Goal: Task Accomplishment & Management: Complete application form

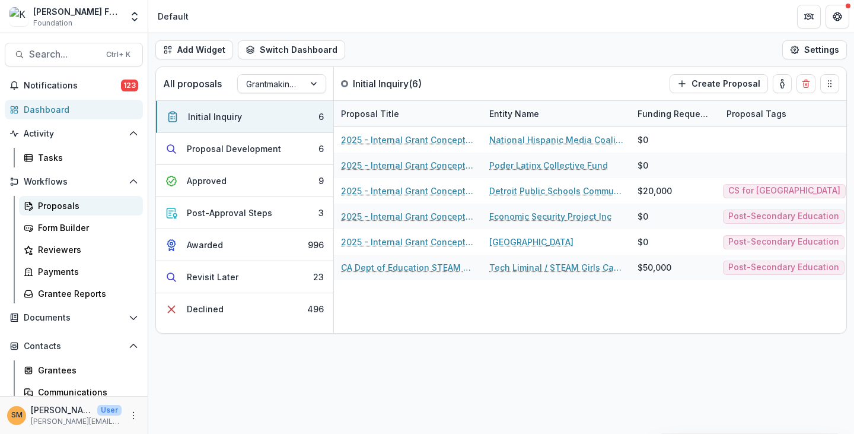
click at [42, 204] on div "Proposals" at bounding box center [86, 205] width 96 height 12
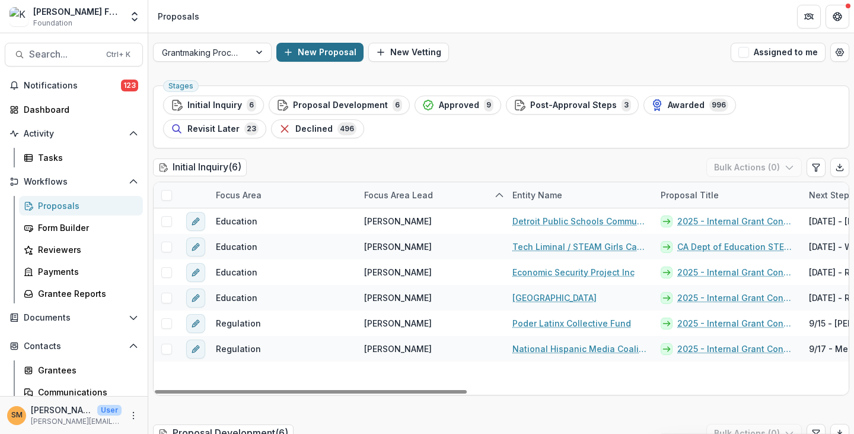
click at [326, 50] on button "New Proposal" at bounding box center [319, 52] width 87 height 19
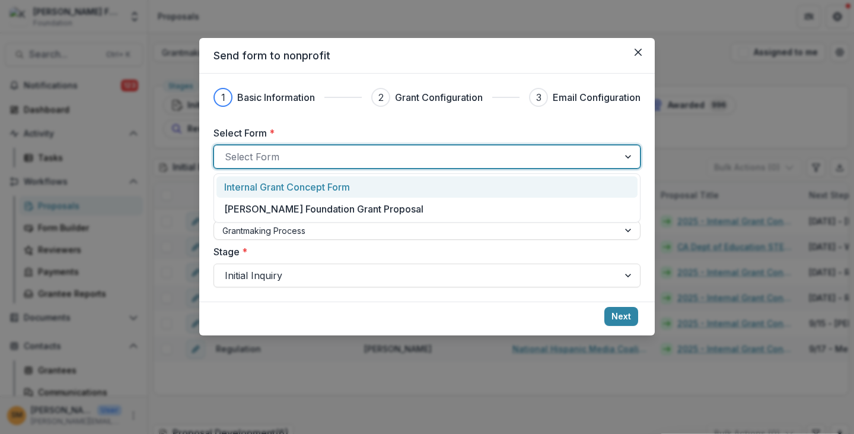
click at [269, 157] on div at bounding box center [416, 156] width 383 height 17
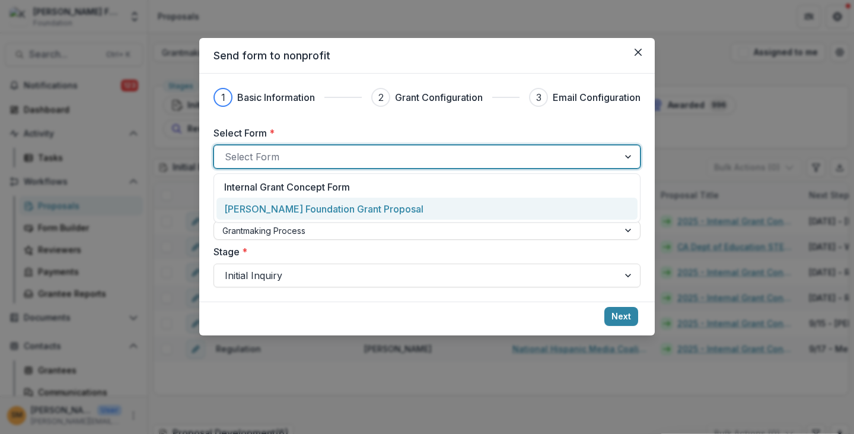
click at [261, 210] on p "[PERSON_NAME] Foundation Grant Proposal" at bounding box center [323, 209] width 199 height 14
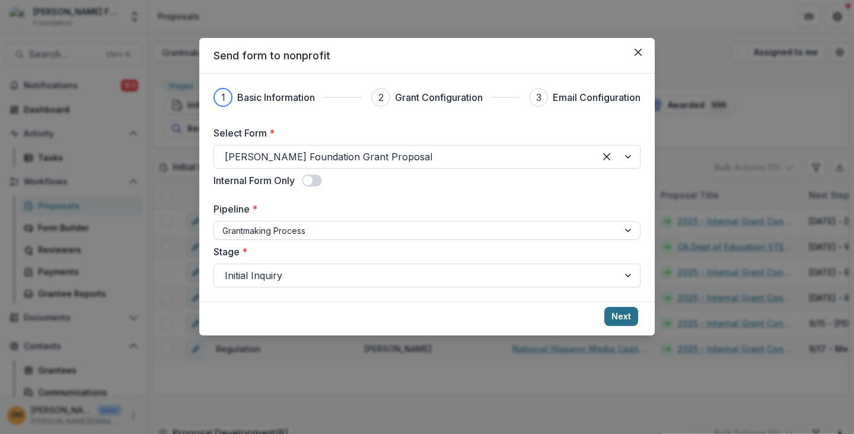
click at [615, 320] on button "Next" at bounding box center [622, 316] width 34 height 19
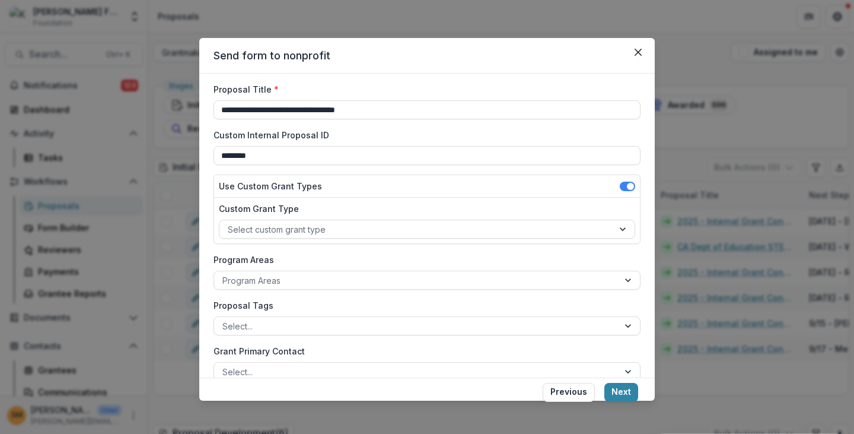
scroll to position [59, 0]
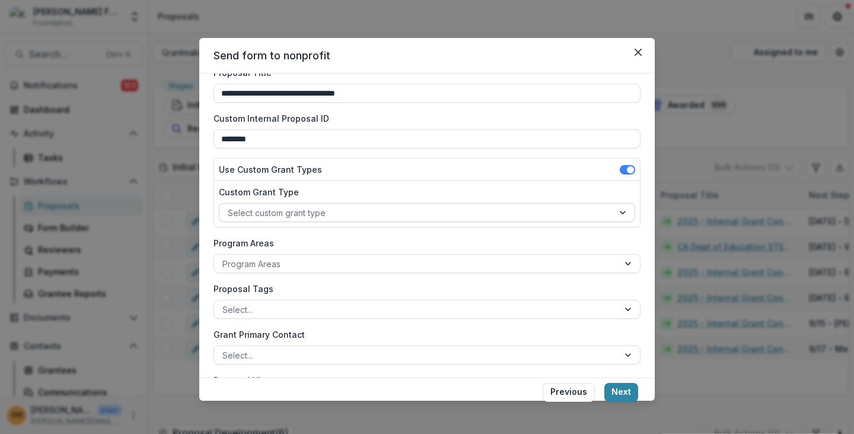
click at [269, 213] on div at bounding box center [416, 212] width 377 height 15
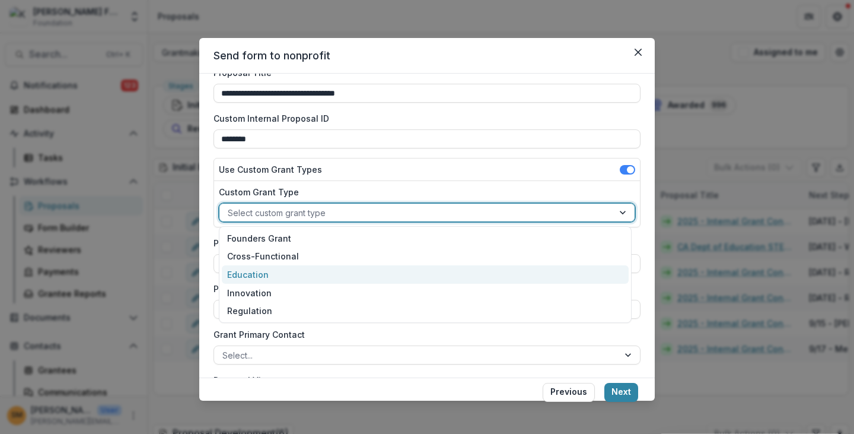
click at [252, 274] on div "Education" at bounding box center [426, 274] width 408 height 18
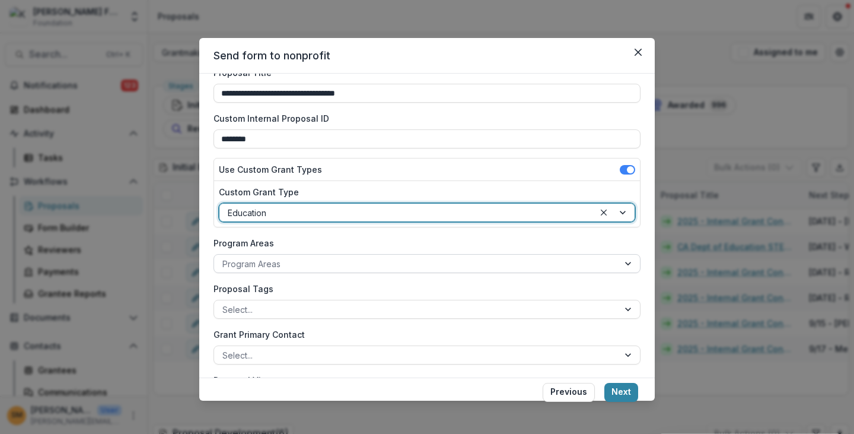
click at [249, 264] on div at bounding box center [417, 263] width 388 height 15
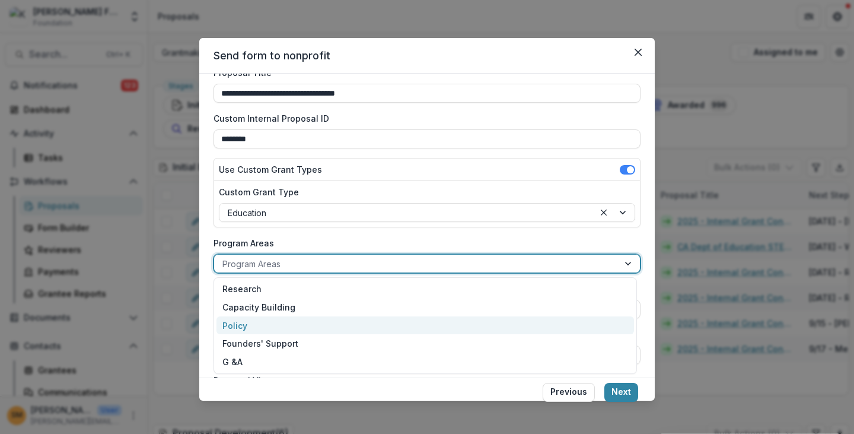
click at [250, 320] on div "Policy" at bounding box center [426, 325] width 418 height 18
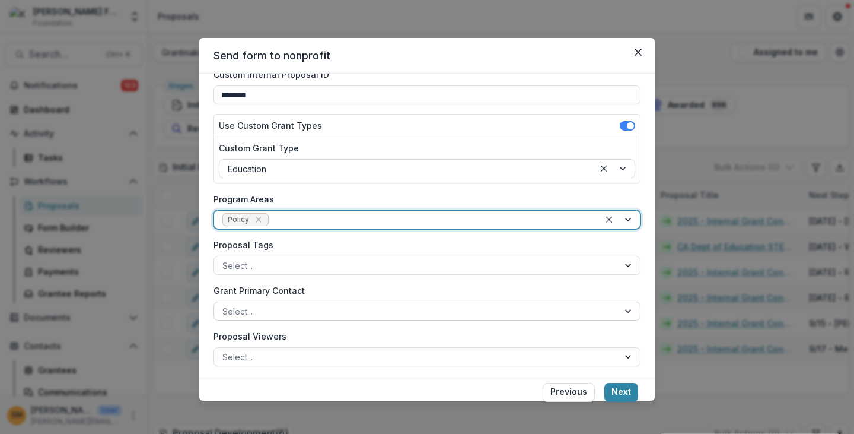
scroll to position [119, 0]
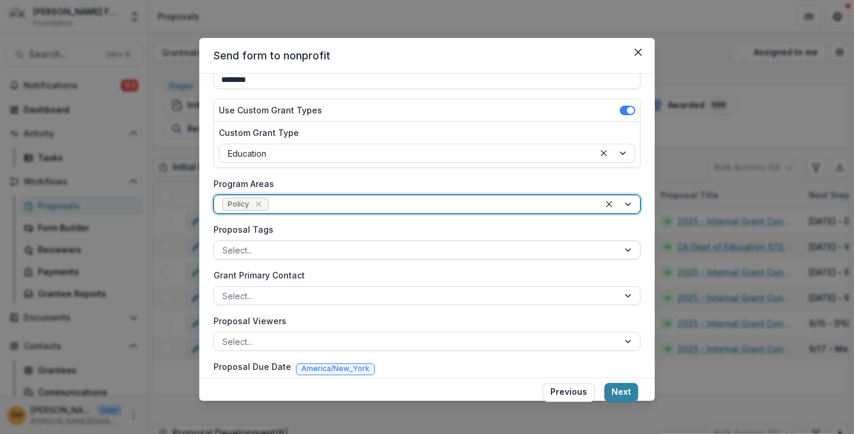
click at [253, 246] on div at bounding box center [417, 250] width 388 height 15
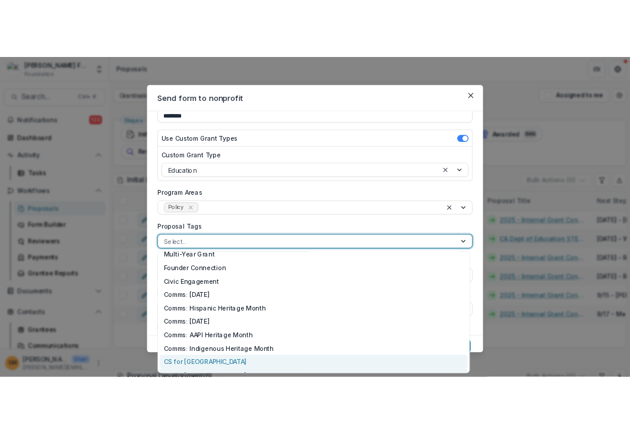
scroll to position [0, 0]
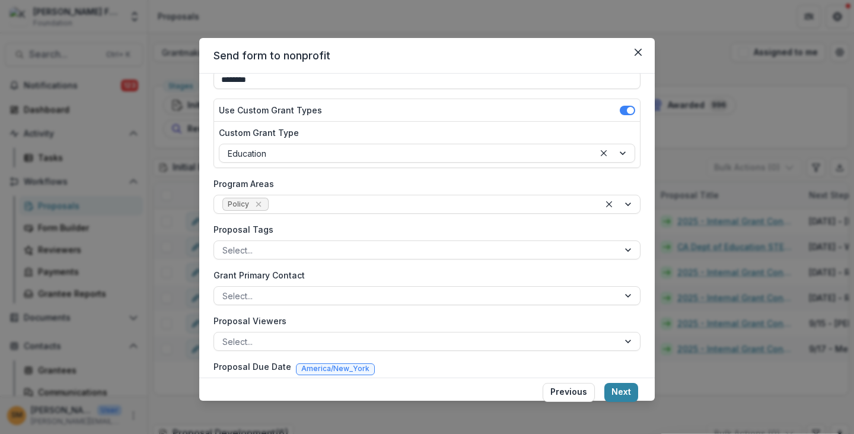
drag, startPoint x: 471, startPoint y: 69, endPoint x: 580, endPoint y: 56, distance: 109.4
click at [478, 66] on header "Send form to nonprofit" at bounding box center [427, 56] width 456 height 36
click at [638, 53] on icon "Close" at bounding box center [638, 52] width 7 height 7
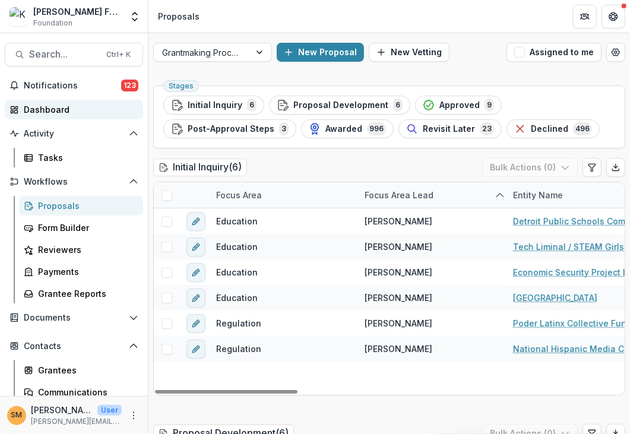
click at [68, 112] on div "Dashboard" at bounding box center [79, 109] width 110 height 12
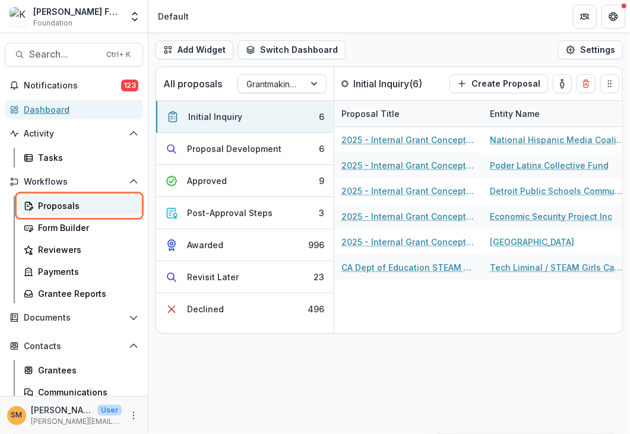
click at [49, 206] on div "Proposals" at bounding box center [86, 205] width 96 height 12
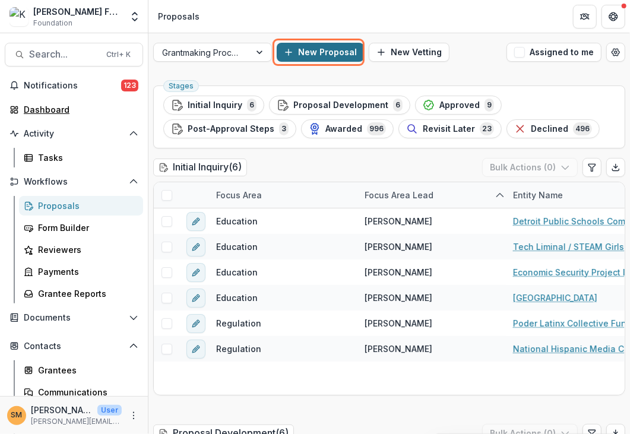
click at [325, 53] on button "New Proposal" at bounding box center [319, 52] width 87 height 19
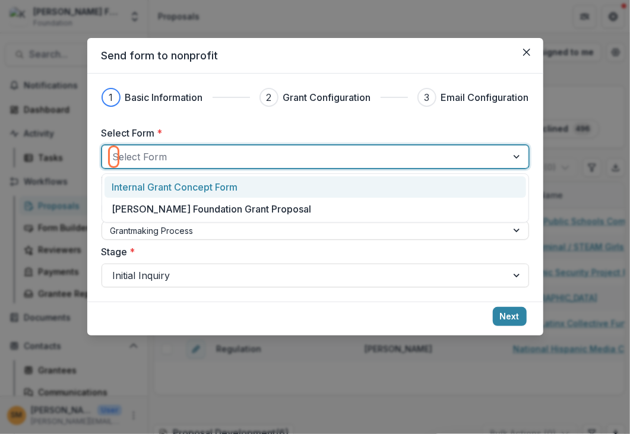
click at [160, 160] on div at bounding box center [304, 156] width 383 height 17
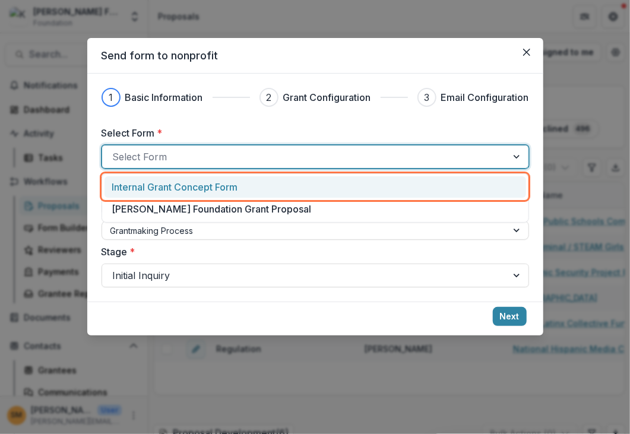
click at [164, 190] on p "Internal Grant Concept Form" at bounding box center [175, 187] width 126 height 14
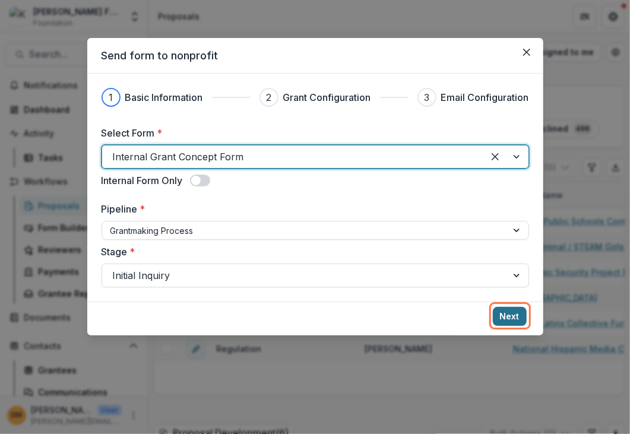
click at [501, 317] on button "Next" at bounding box center [509, 316] width 34 height 19
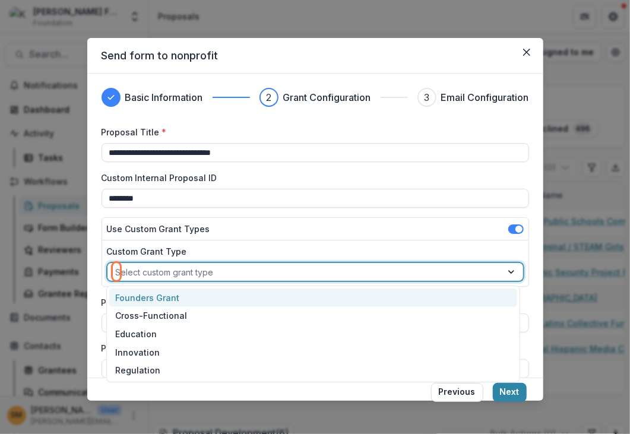
click at [164, 273] on div at bounding box center [304, 272] width 377 height 15
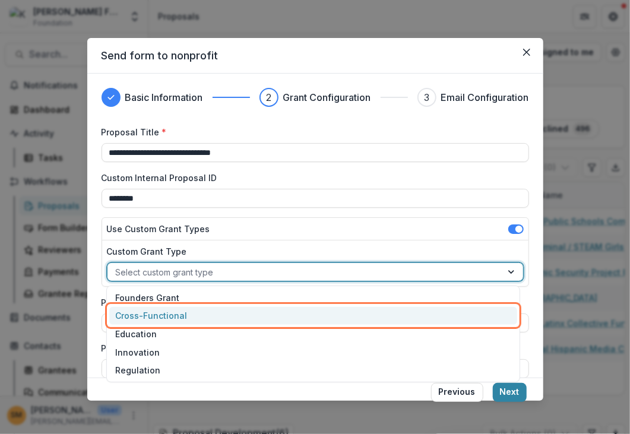
click at [156, 316] on div "Cross-Functional" at bounding box center [313, 316] width 408 height 18
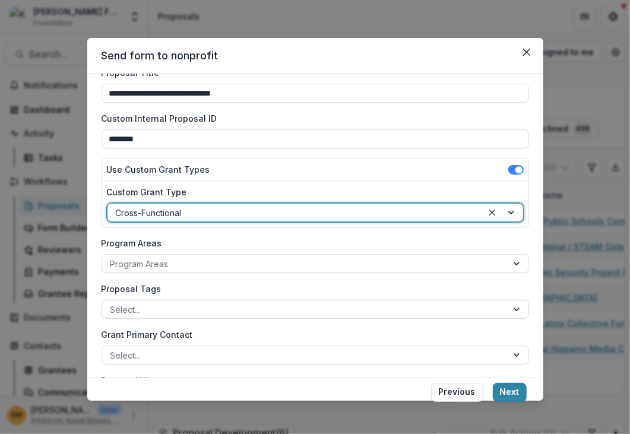
scroll to position [119, 0]
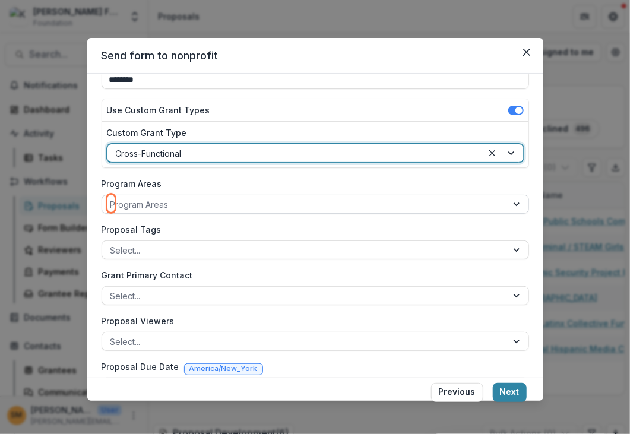
click at [163, 202] on div at bounding box center [304, 204] width 388 height 15
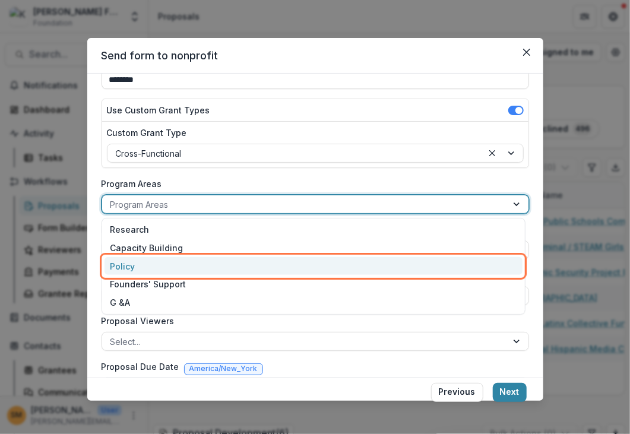
click at [145, 269] on div "Policy" at bounding box center [313, 266] width 418 height 18
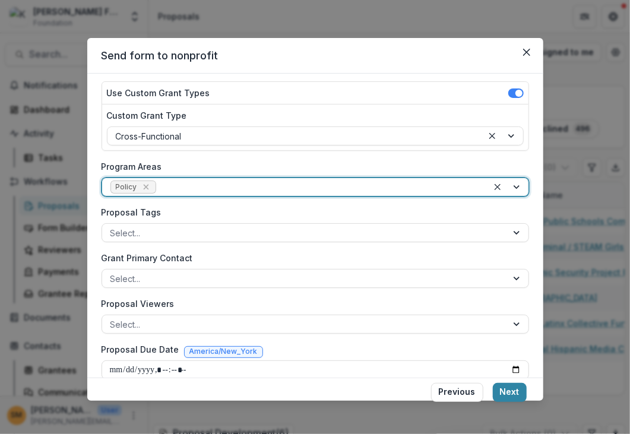
scroll to position [151, 0]
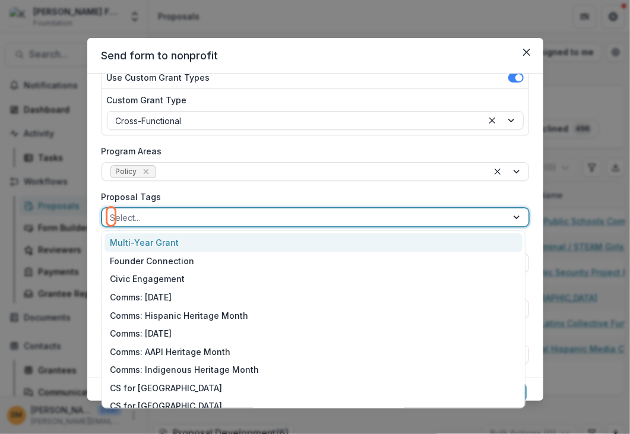
click at [157, 215] on div at bounding box center [304, 217] width 388 height 15
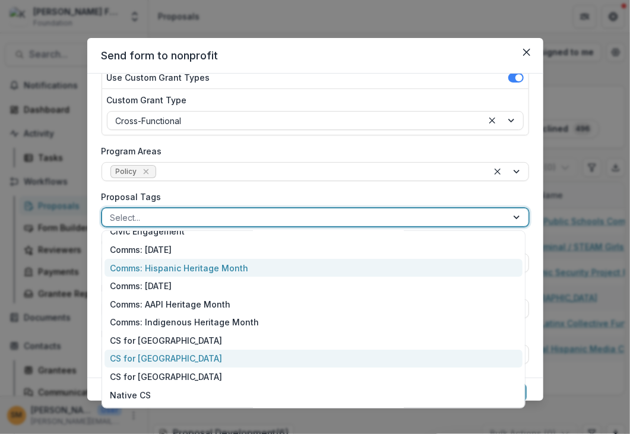
scroll to position [117, 0]
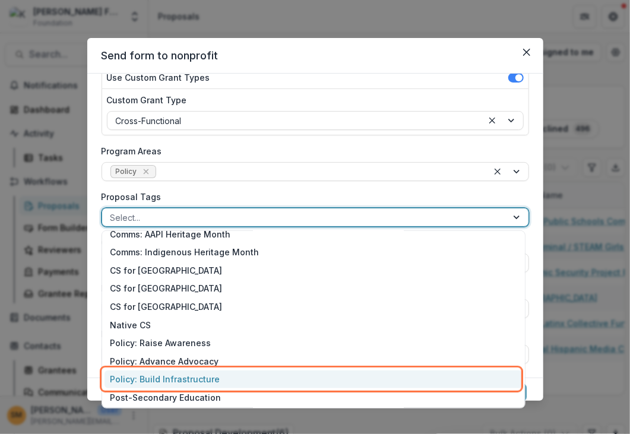
click at [174, 381] on div "Policy: Build Infrastructure" at bounding box center [313, 379] width 418 height 18
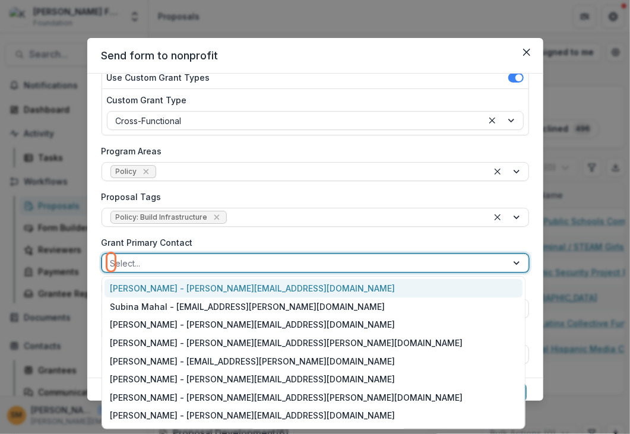
click at [177, 261] on div at bounding box center [304, 263] width 388 height 15
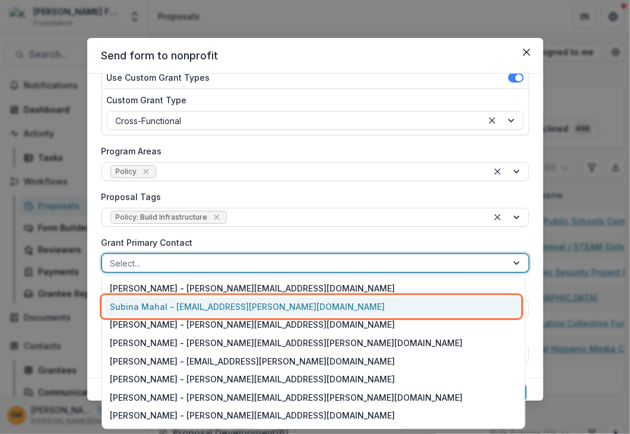
click at [171, 307] on div "Subina Mahal - [EMAIL_ADDRESS][PERSON_NAME][DOMAIN_NAME]" at bounding box center [313, 306] width 418 height 18
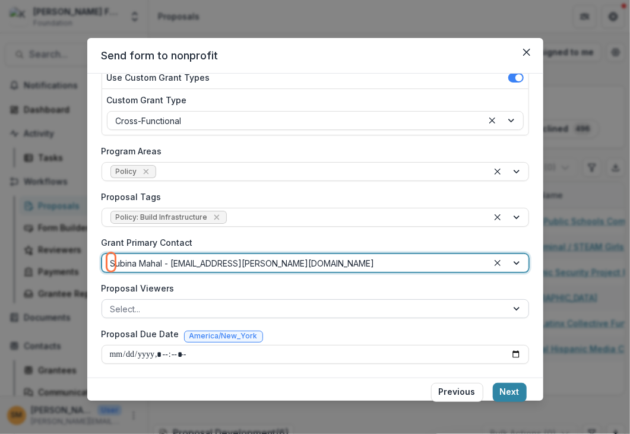
click at [166, 307] on div at bounding box center [304, 308] width 388 height 15
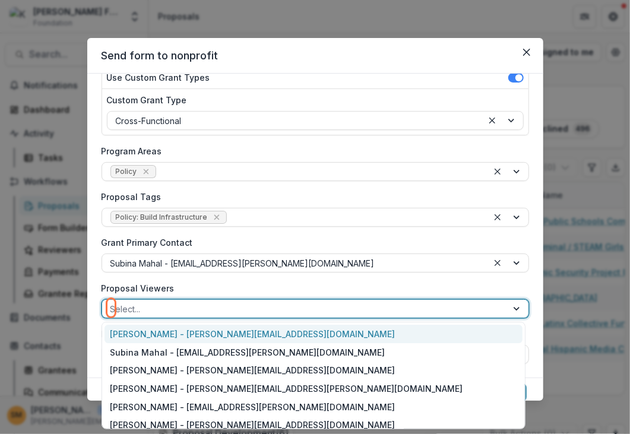
click at [161, 290] on label "Proposal Viewers" at bounding box center [311, 288] width 420 height 12
click at [113, 303] on input "Proposal Viewers" at bounding box center [111, 309] width 2 height 12
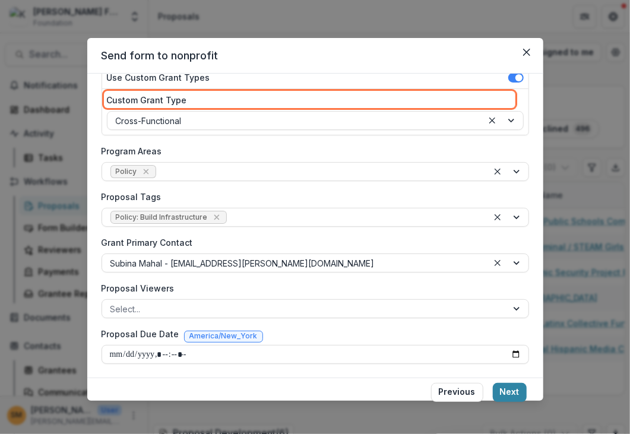
click at [94, 290] on div "**********" at bounding box center [315, 226] width 456 height 304
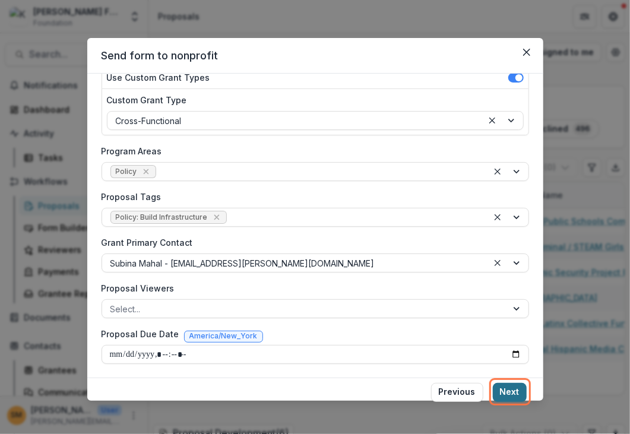
click at [512, 396] on button "Next" at bounding box center [509, 392] width 34 height 19
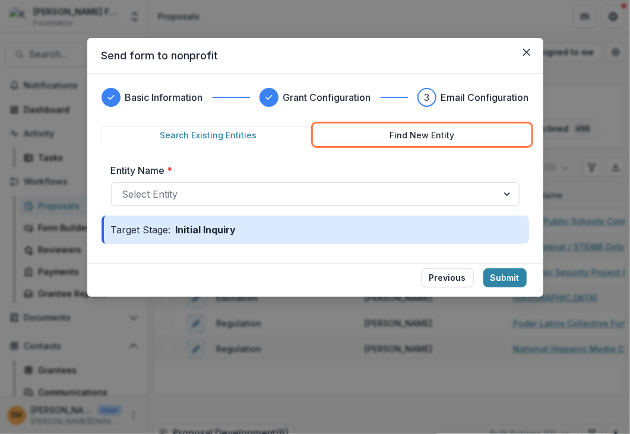
click at [377, 131] on button "Find New Entity" at bounding box center [422, 135] width 214 height 18
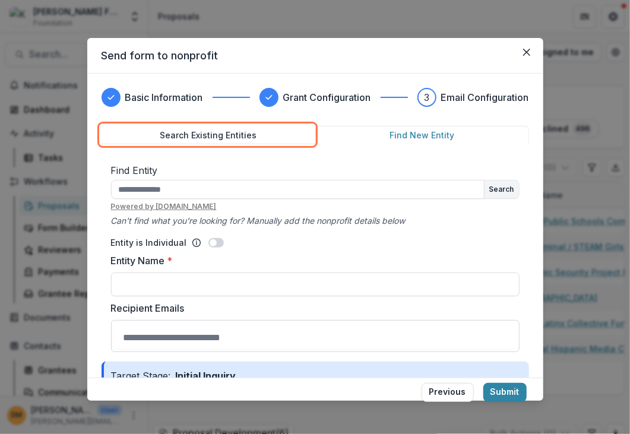
click at [185, 136] on button "Search Existing Entities" at bounding box center [208, 135] width 214 height 18
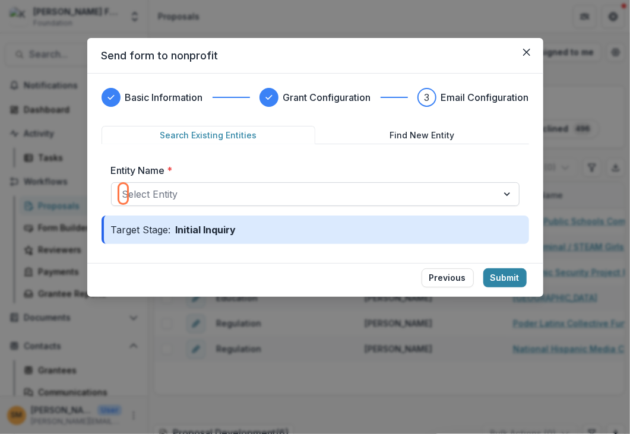
click at [150, 192] on div at bounding box center [304, 194] width 364 height 17
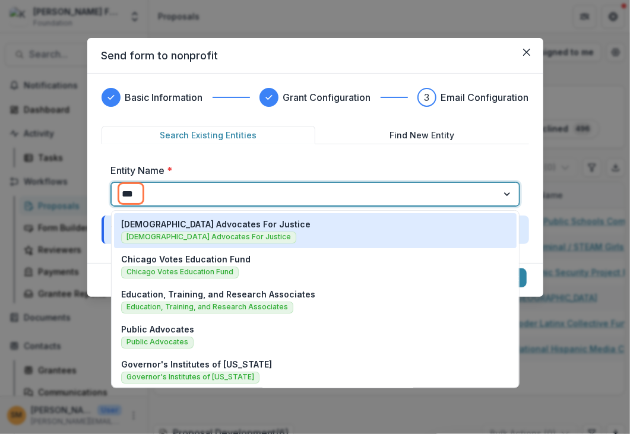
type input "****"
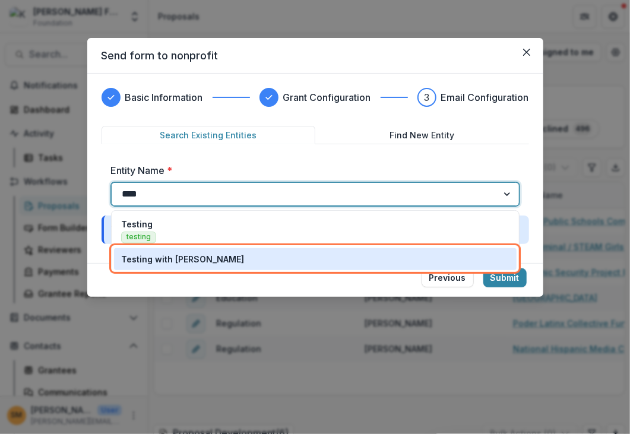
click at [174, 258] on p "Testing with [PERSON_NAME]" at bounding box center [182, 259] width 123 height 12
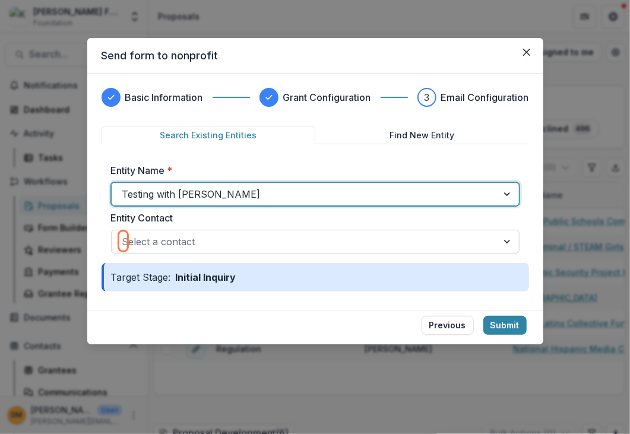
click at [174, 243] on div at bounding box center [304, 241] width 364 height 17
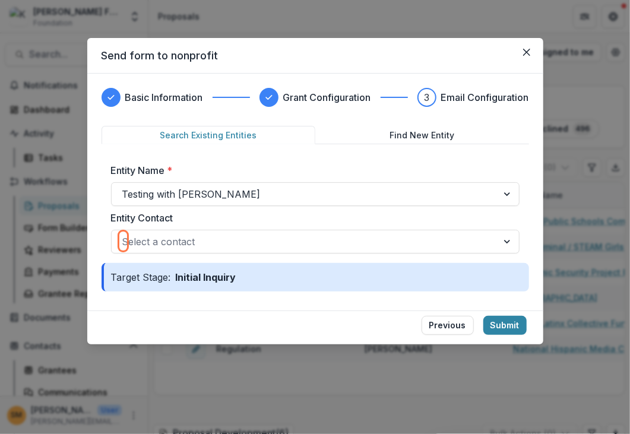
click at [99, 231] on div "Basic Information Grant Configuration 3 Email Configuration Search Existing Ent…" at bounding box center [315, 192] width 456 height 237
click at [497, 324] on button "Submit" at bounding box center [504, 325] width 43 height 19
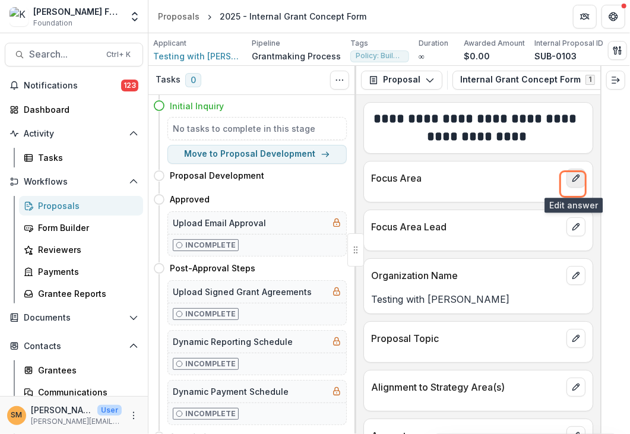
click at [572, 182] on icon "edit" at bounding box center [575, 178] width 7 height 7
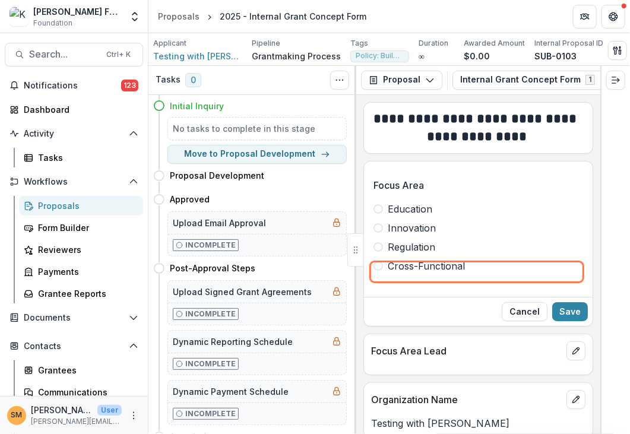
drag, startPoint x: 392, startPoint y: 272, endPoint x: 422, endPoint y: 277, distance: 31.2
click at [392, 272] on span "Cross-Functional" at bounding box center [425, 266] width 77 height 14
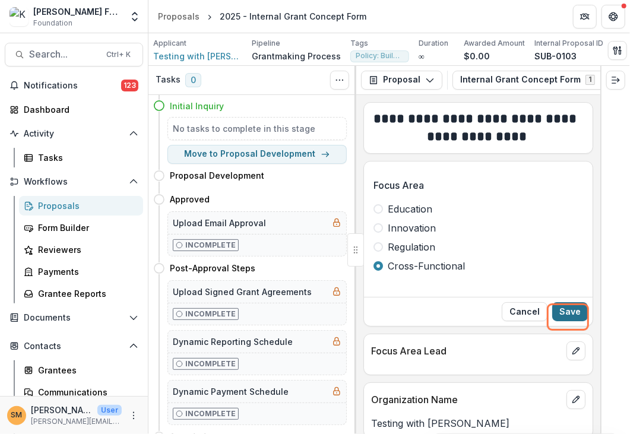
click at [564, 321] on button "Save" at bounding box center [570, 311] width 36 height 19
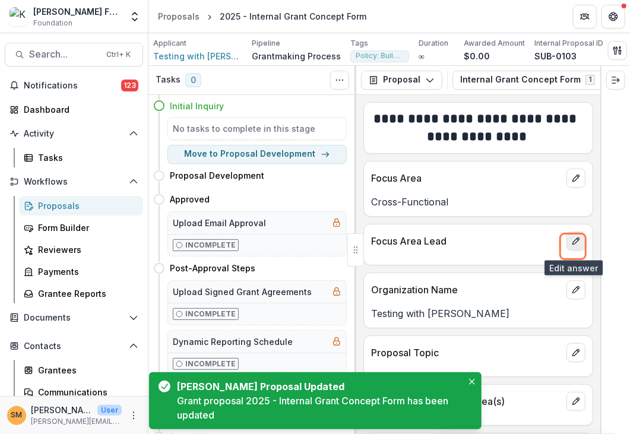
click at [576, 246] on icon "edit" at bounding box center [575, 240] width 9 height 9
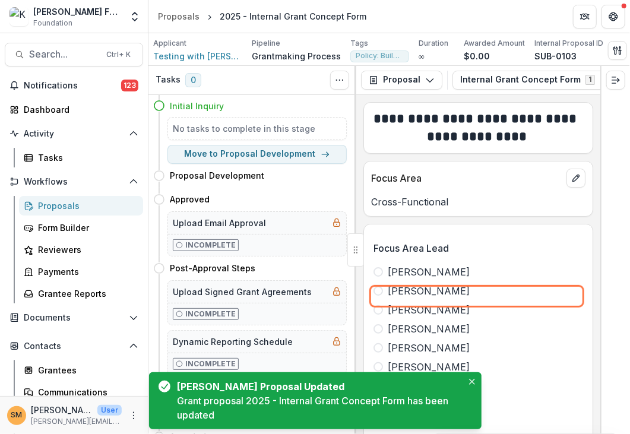
click at [406, 295] on span "[PERSON_NAME]" at bounding box center [428, 291] width 82 height 14
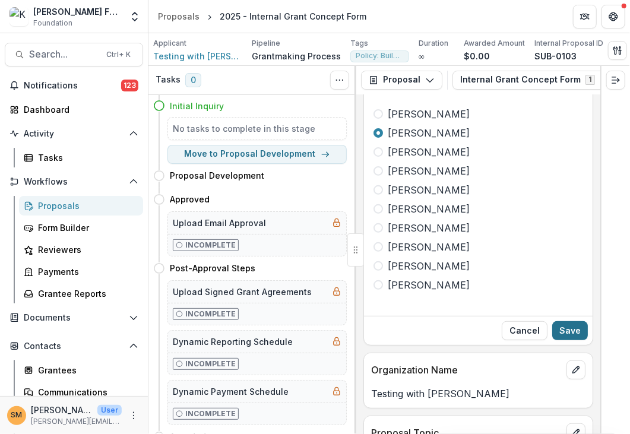
scroll to position [178, 0]
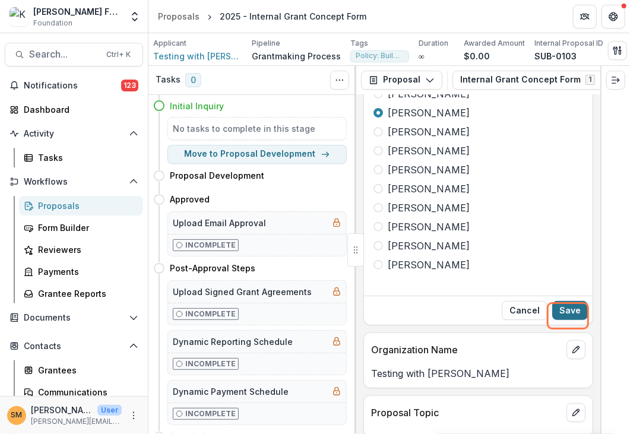
click at [560, 313] on button "Save" at bounding box center [570, 310] width 36 height 19
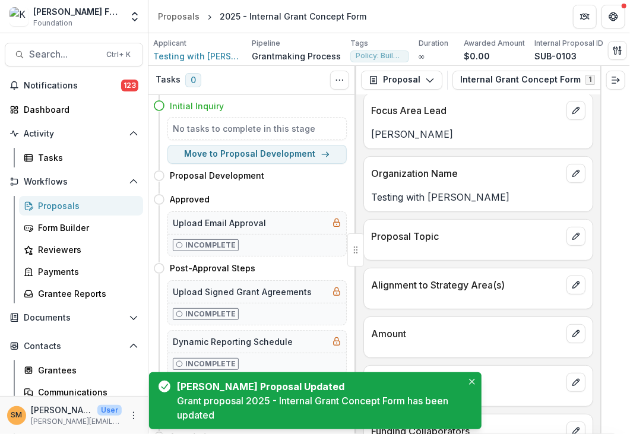
scroll to position [119, 0]
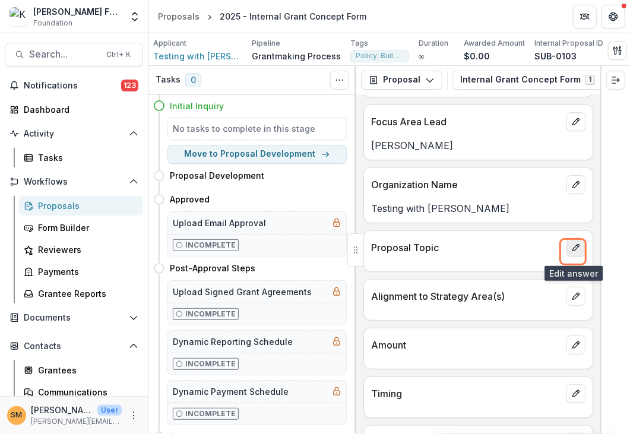
click at [574, 251] on icon "edit" at bounding box center [575, 247] width 7 height 7
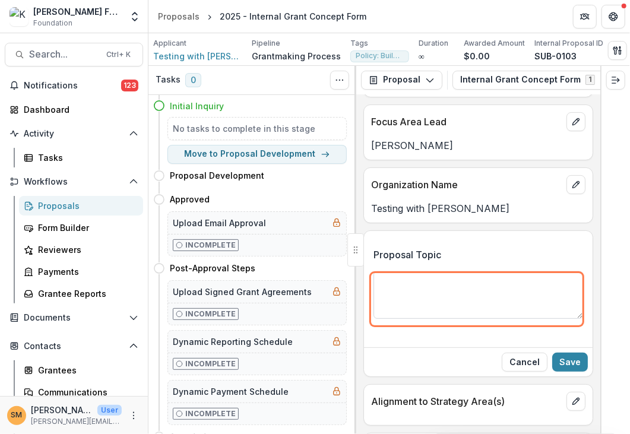
click at [417, 294] on textarea "Proposal Topic" at bounding box center [477, 294] width 209 height 47
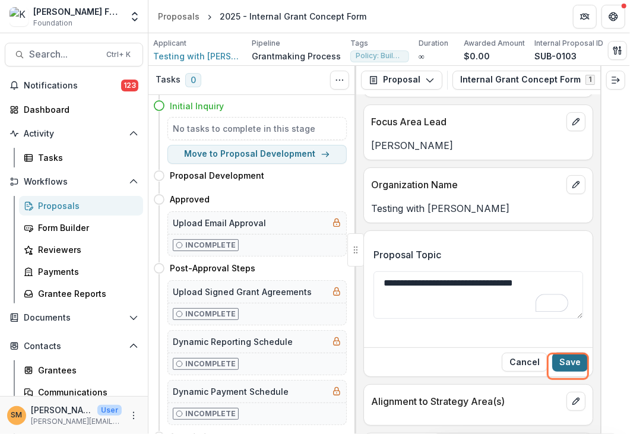
click at [564, 366] on button "Save" at bounding box center [570, 361] width 36 height 19
type textarea "**********"
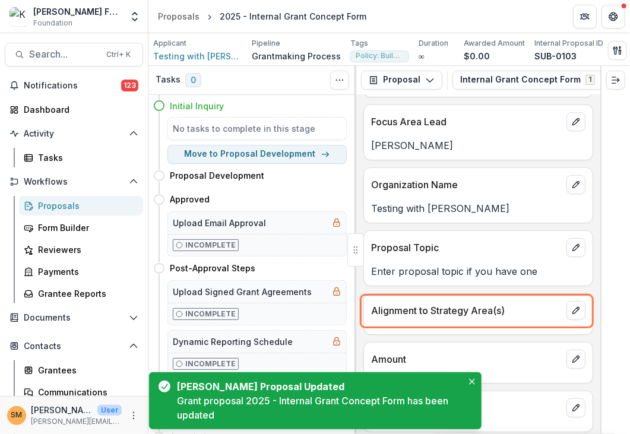
scroll to position [179, 0]
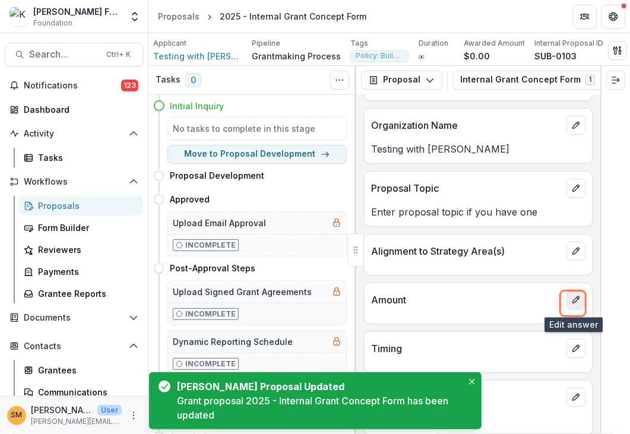
click at [567, 303] on button "edit" at bounding box center [575, 299] width 19 height 19
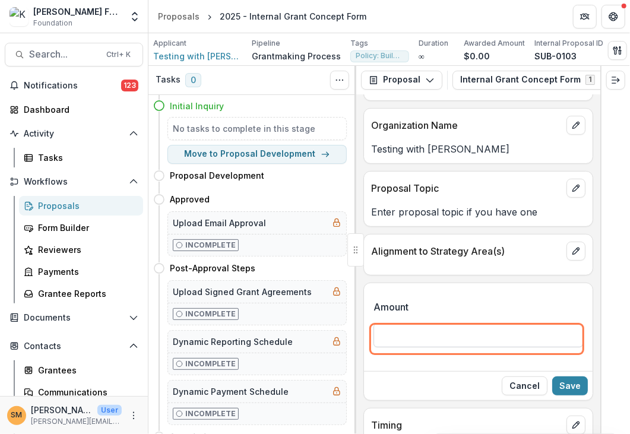
click at [414, 334] on input "Amount" at bounding box center [477, 335] width 209 height 24
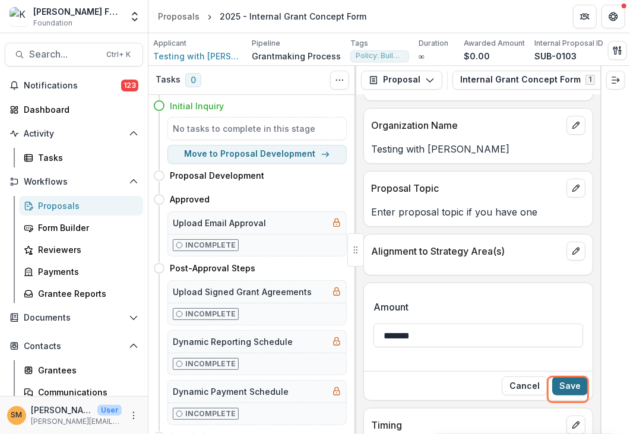
click at [575, 389] on button "Save" at bounding box center [570, 385] width 36 height 19
type input "*******"
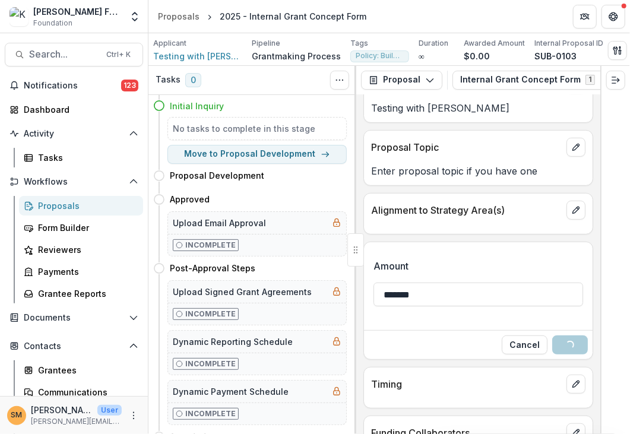
scroll to position [238, 0]
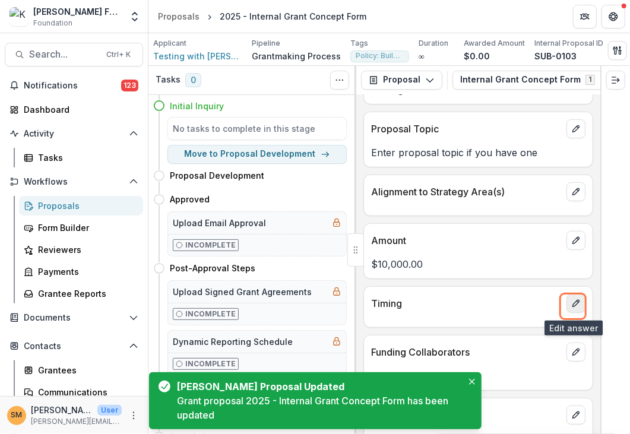
click at [572, 307] on icon "edit" at bounding box center [575, 303] width 7 height 7
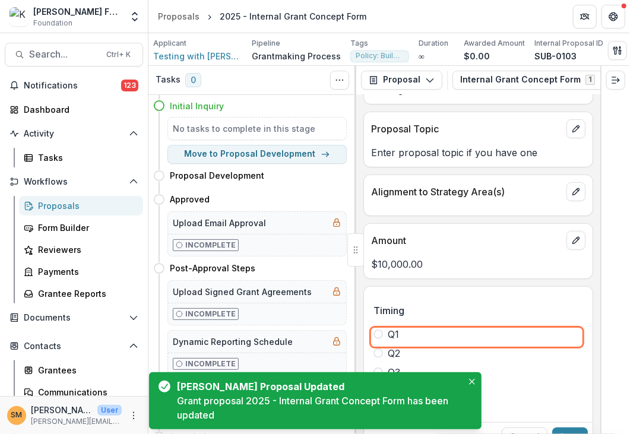
click at [390, 336] on span "Q1" at bounding box center [392, 334] width 11 height 14
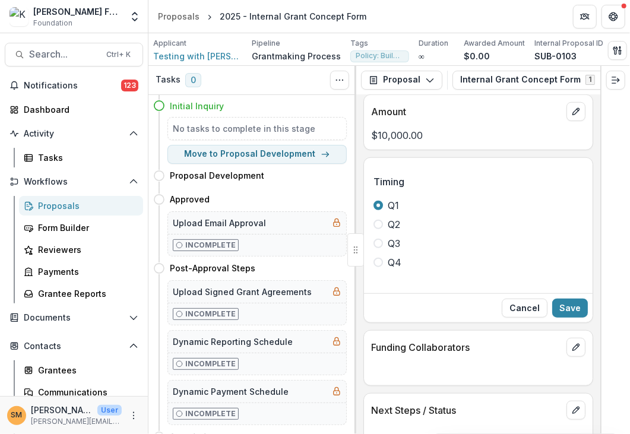
scroll to position [390, 0]
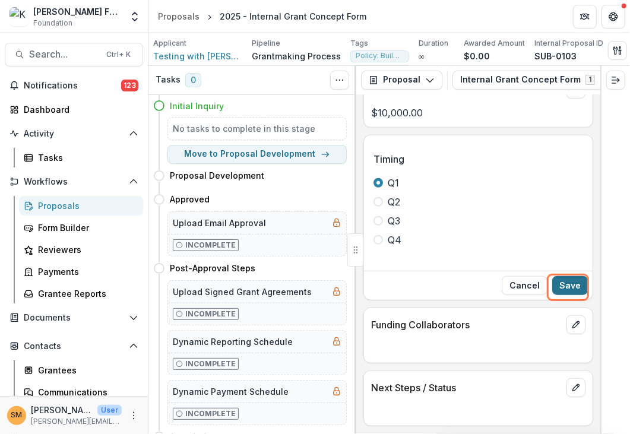
click at [568, 294] on button "Save" at bounding box center [570, 285] width 36 height 19
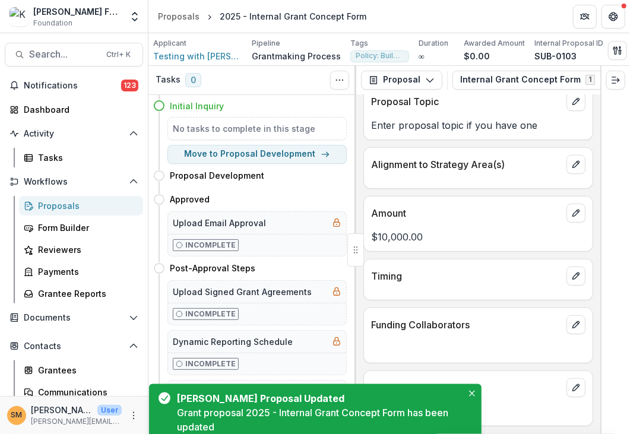
scroll to position [281, 0]
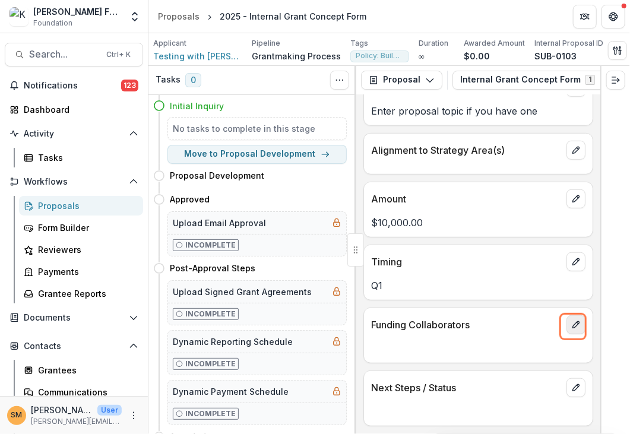
click at [566, 326] on button "edit" at bounding box center [575, 324] width 19 height 19
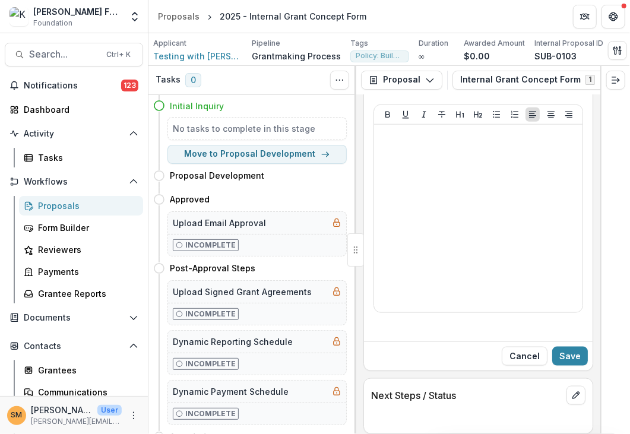
scroll to position [532, 0]
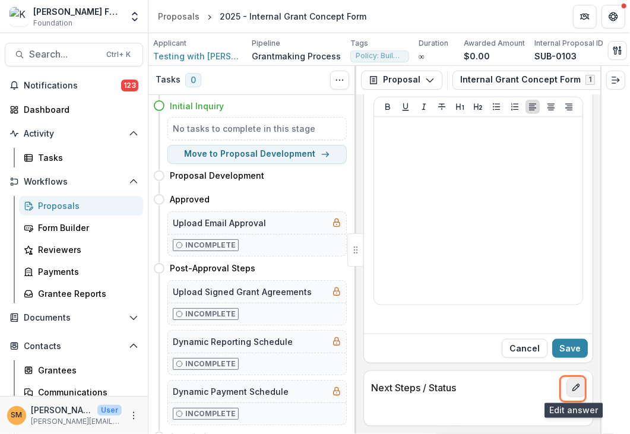
click at [571, 389] on icon "edit" at bounding box center [575, 387] width 9 height 9
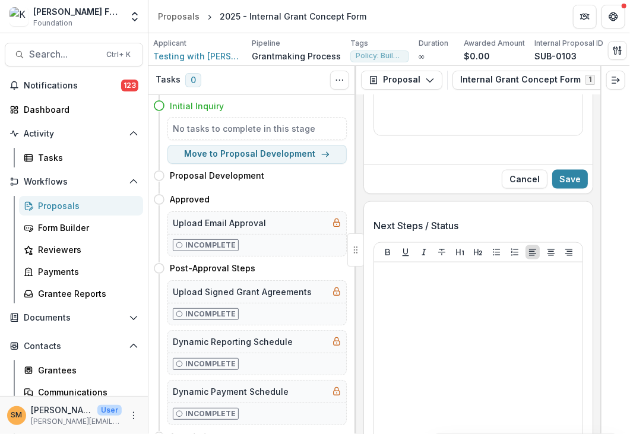
scroll to position [710, 0]
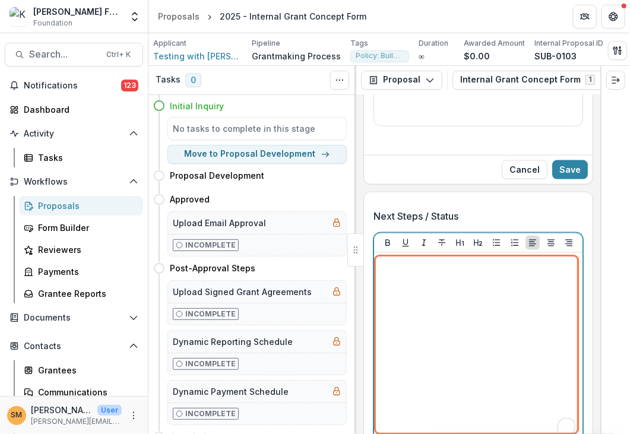
click at [419, 270] on p "To enrich screen reader interactions, please activate Accessibility in Grammarl…" at bounding box center [478, 264] width 199 height 13
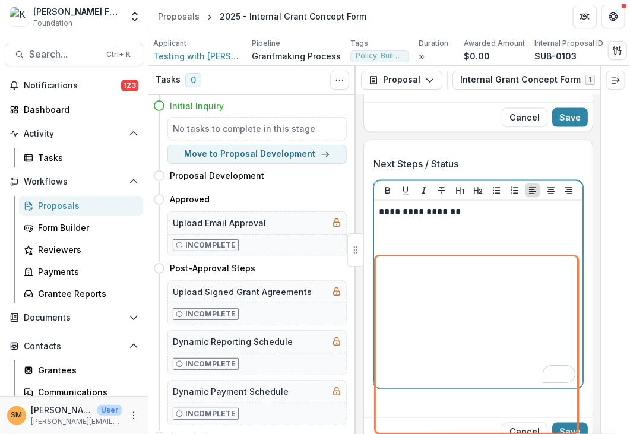
scroll to position [782, 0]
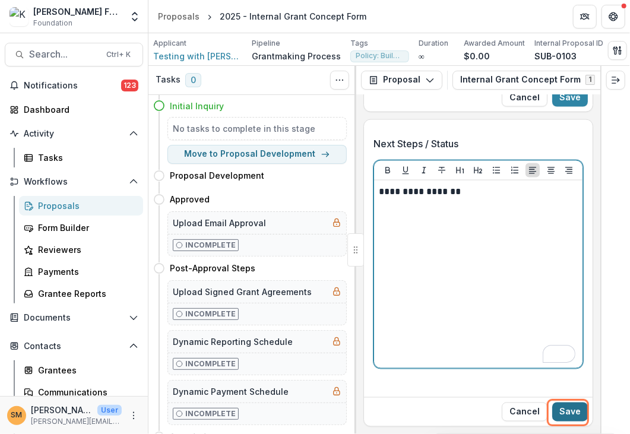
click at [562, 412] on button "Save" at bounding box center [570, 411] width 36 height 19
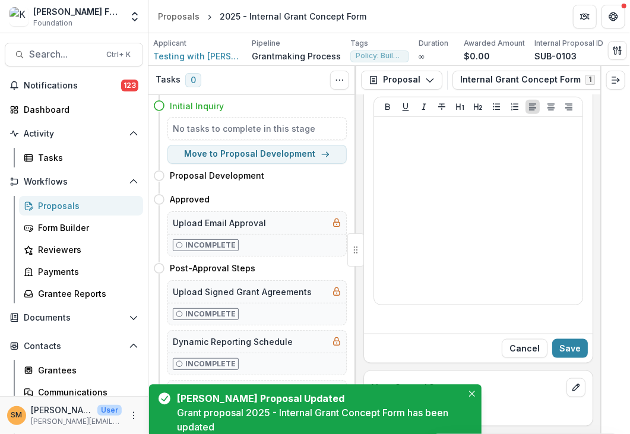
scroll to position [532, 0]
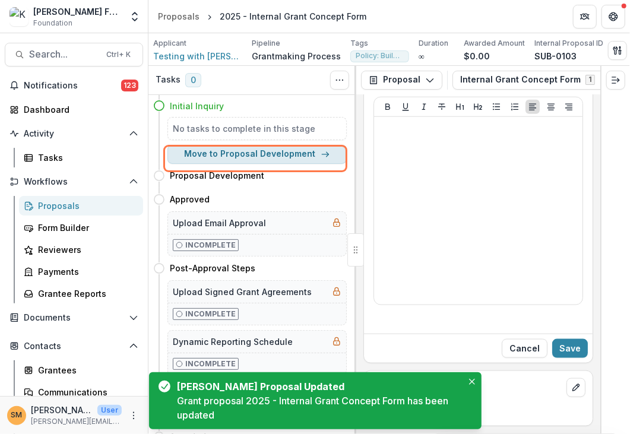
click at [239, 155] on button "Move to Proposal Development" at bounding box center [256, 154] width 179 height 19
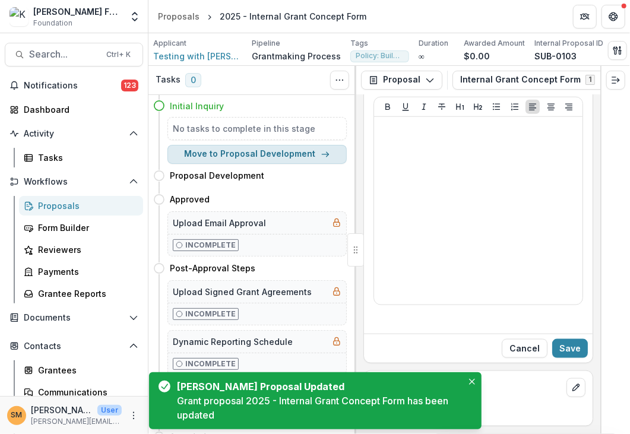
select select "**********"
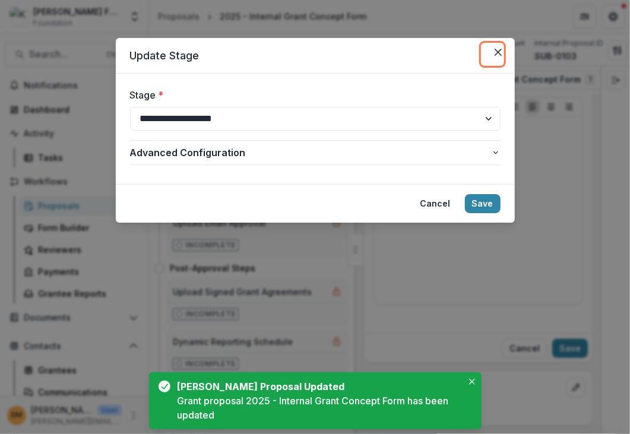
select select "**********"
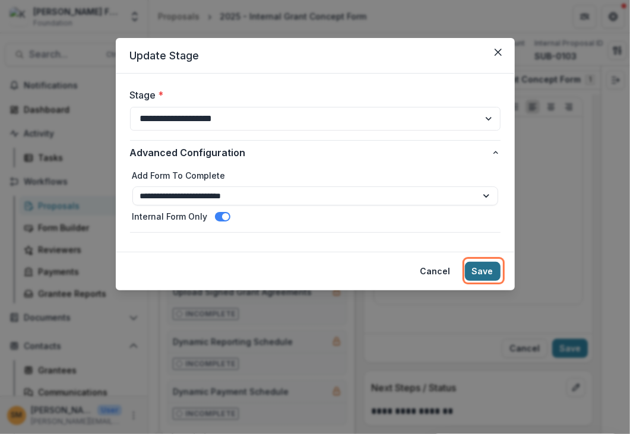
click at [484, 272] on button "Save" at bounding box center [483, 271] width 36 height 19
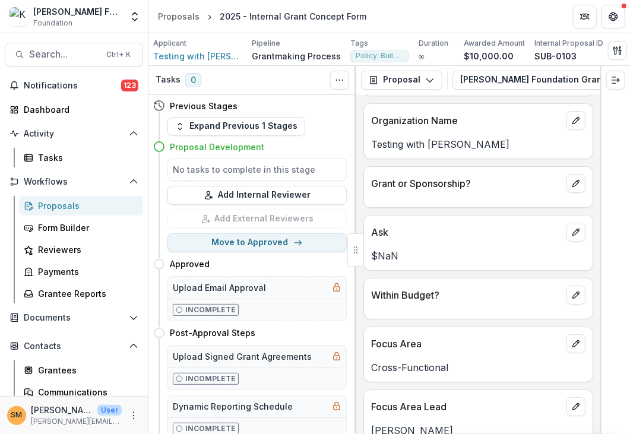
scroll to position [0, 0]
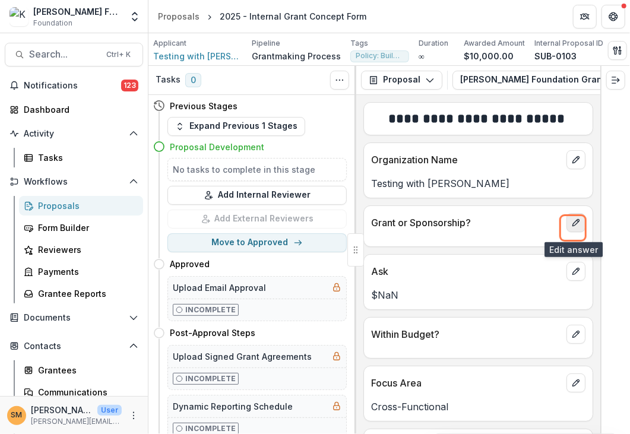
click at [578, 228] on button "edit" at bounding box center [575, 222] width 19 height 19
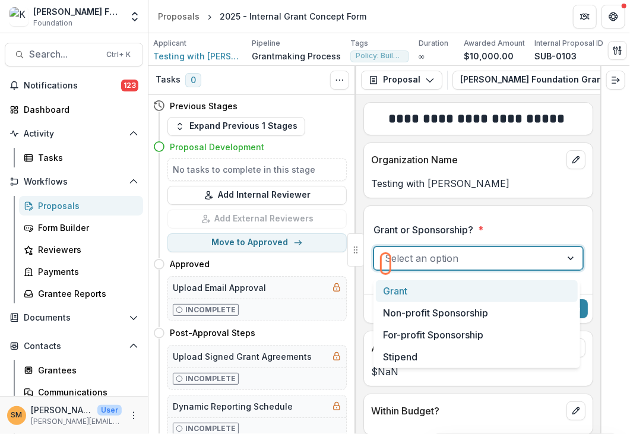
click at [453, 264] on div at bounding box center [467, 258] width 166 height 17
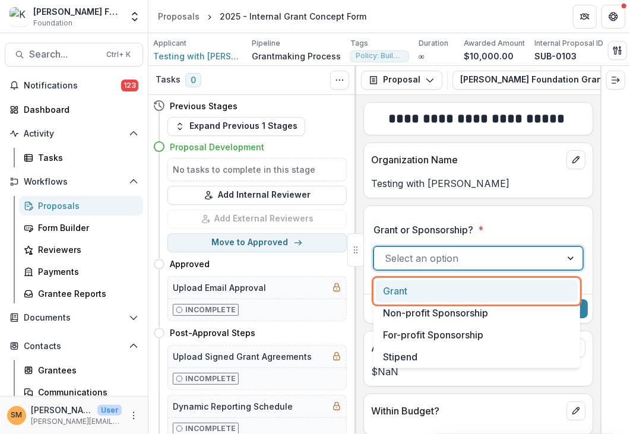
click at [398, 291] on div "Grant" at bounding box center [477, 291] width 202 height 22
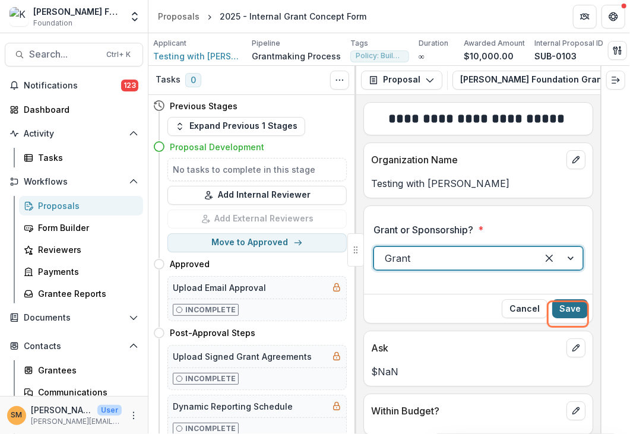
click at [564, 316] on button "Save" at bounding box center [570, 308] width 36 height 19
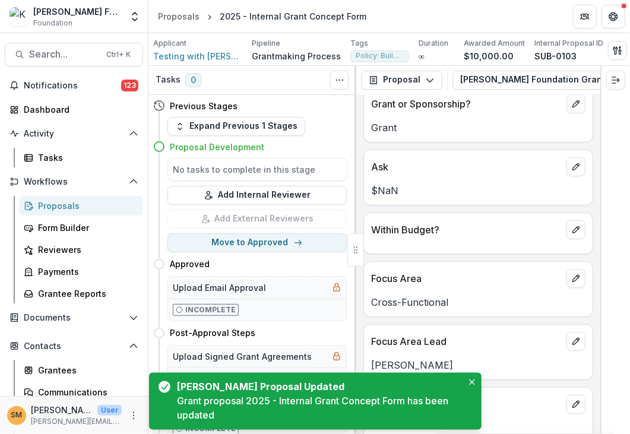
scroll to position [133, 0]
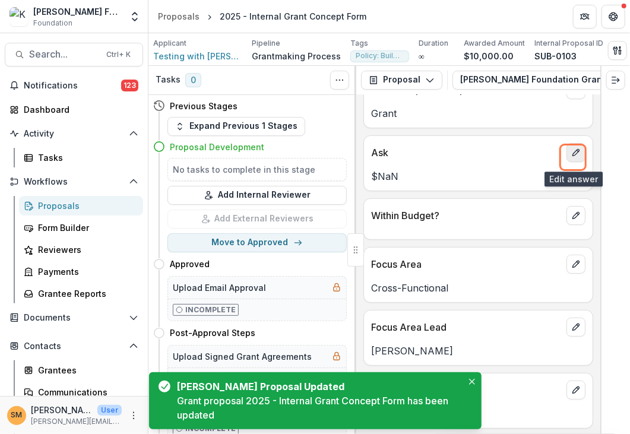
click at [567, 162] on button "edit" at bounding box center [575, 152] width 19 height 19
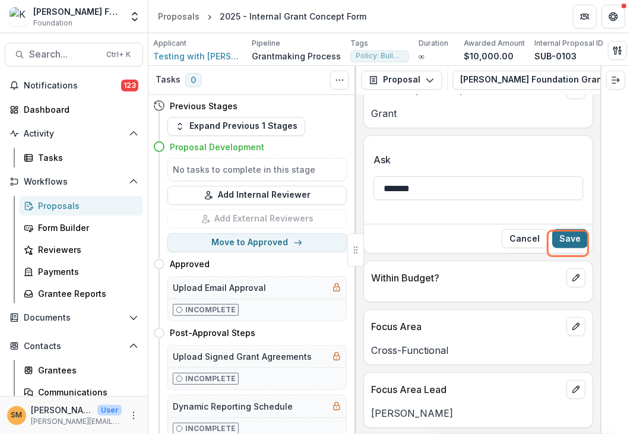
click at [564, 243] on button "Save" at bounding box center [570, 238] width 36 height 19
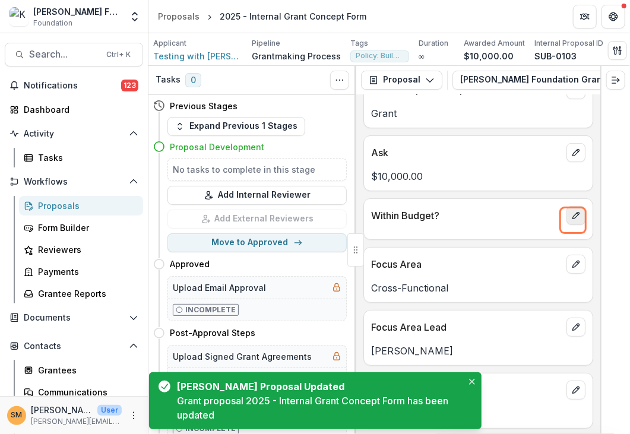
click at [571, 220] on icon "edit" at bounding box center [575, 215] width 9 height 9
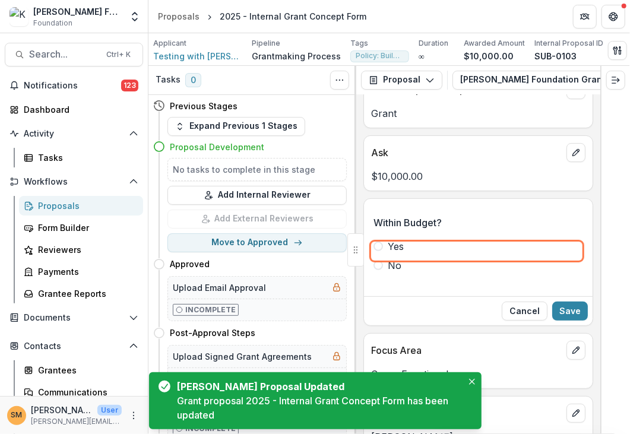
click at [409, 253] on label "Yes" at bounding box center [477, 246] width 209 height 14
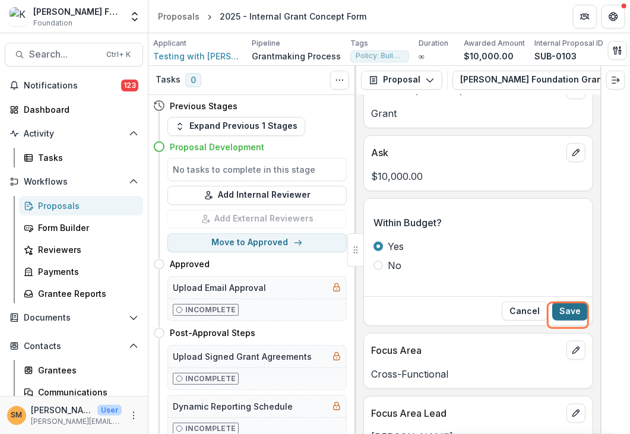
click at [564, 313] on button "Save" at bounding box center [570, 310] width 36 height 19
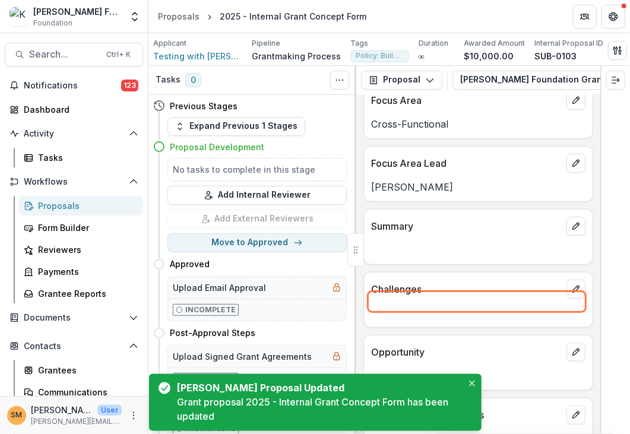
scroll to position [325, 0]
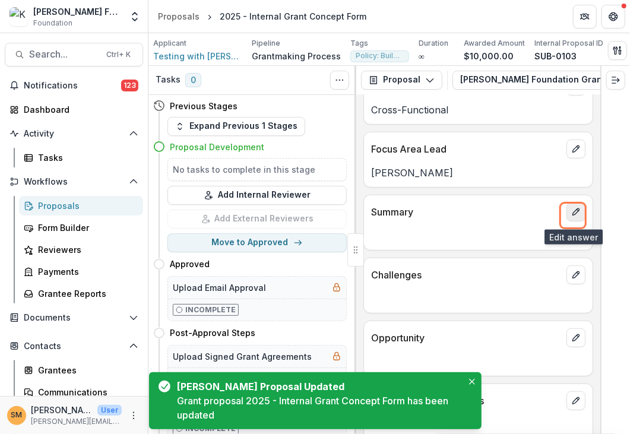
click at [571, 215] on icon "edit" at bounding box center [575, 211] width 9 height 9
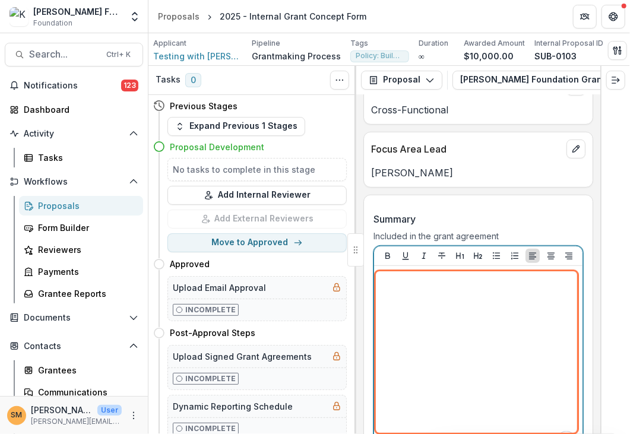
click at [394, 293] on div "To enrich screen reader interactions, please activate Accessibility in Grammarl…" at bounding box center [478, 360] width 199 height 178
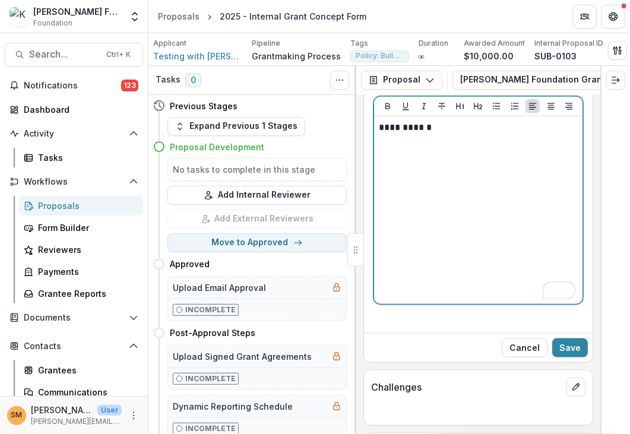
scroll to position [503, 0]
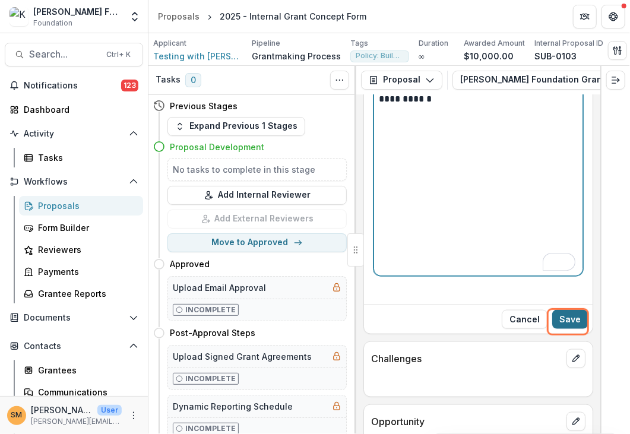
click at [567, 320] on button "Save" at bounding box center [570, 319] width 36 height 19
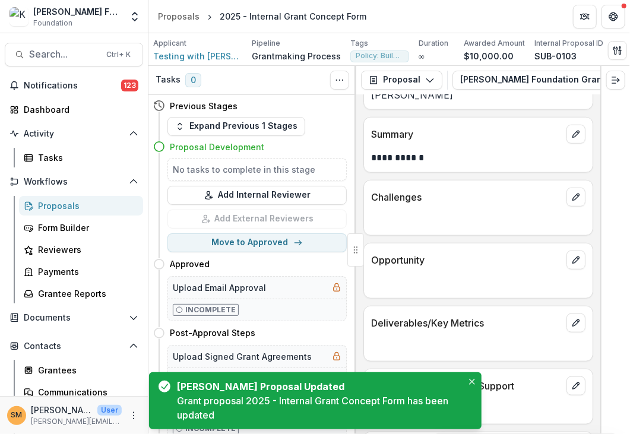
scroll to position [384, 0]
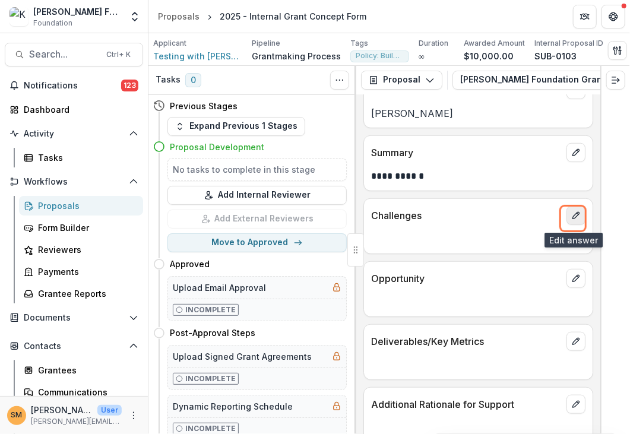
click at [574, 220] on icon "edit" at bounding box center [575, 215] width 9 height 9
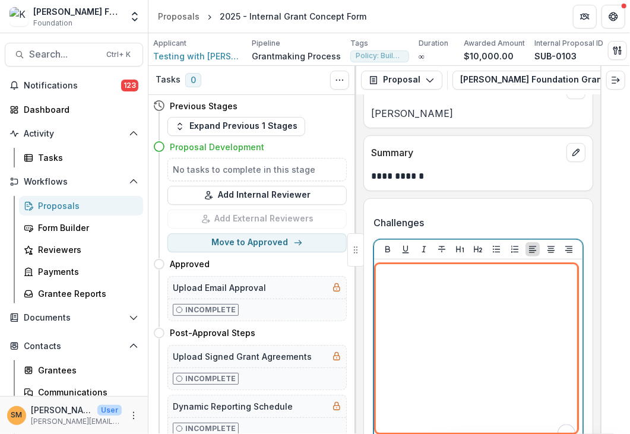
click at [402, 287] on div "To enrich screen reader interactions, please activate Accessibility in Grammarl…" at bounding box center [478, 353] width 199 height 178
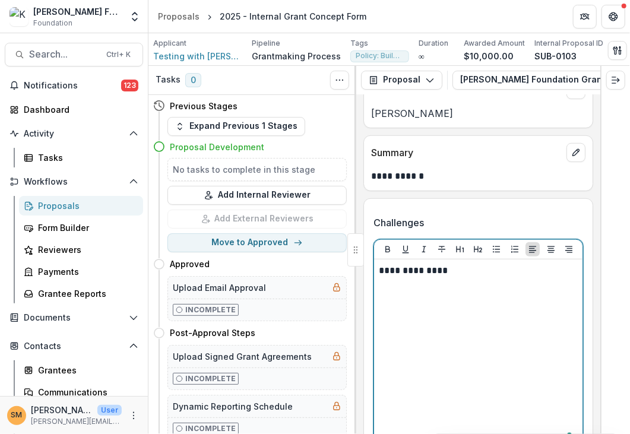
scroll to position [562, 0]
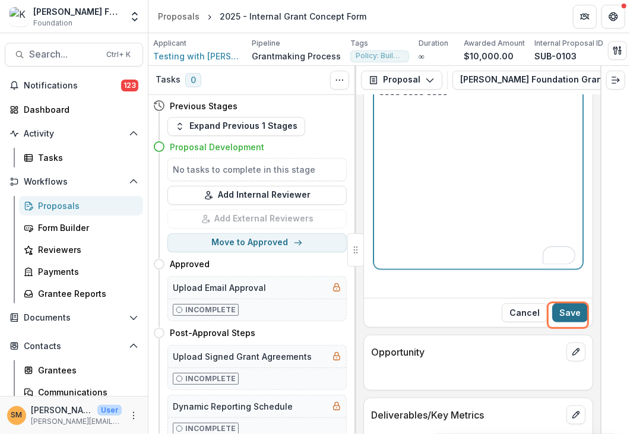
click at [557, 311] on button "Save" at bounding box center [570, 312] width 36 height 19
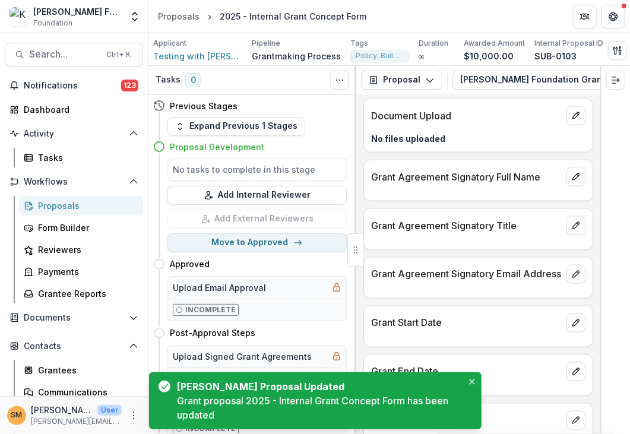
scroll to position [824, 0]
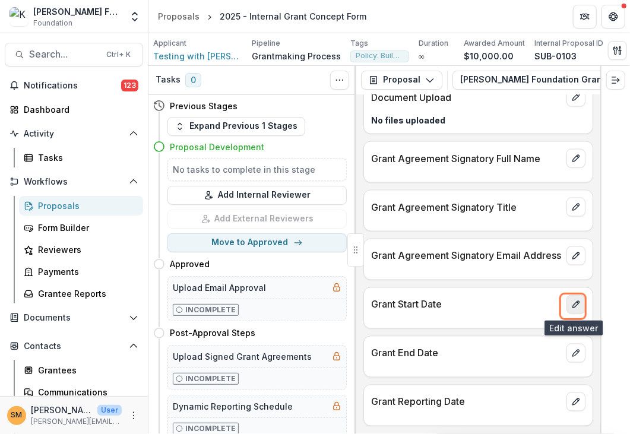
click at [572, 309] on icon "edit" at bounding box center [575, 304] width 9 height 9
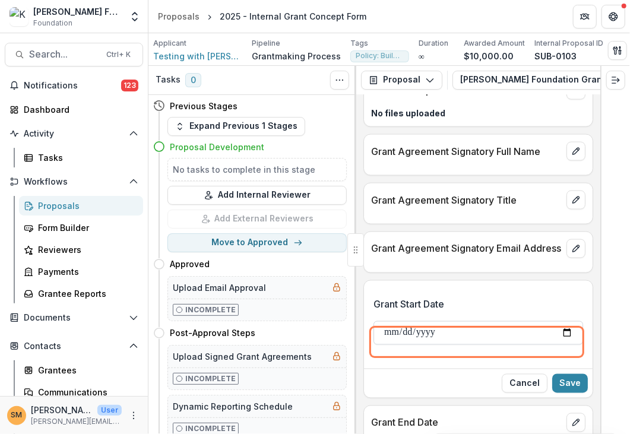
click at [559, 344] on input "Grant Start Date" at bounding box center [477, 333] width 209 height 24
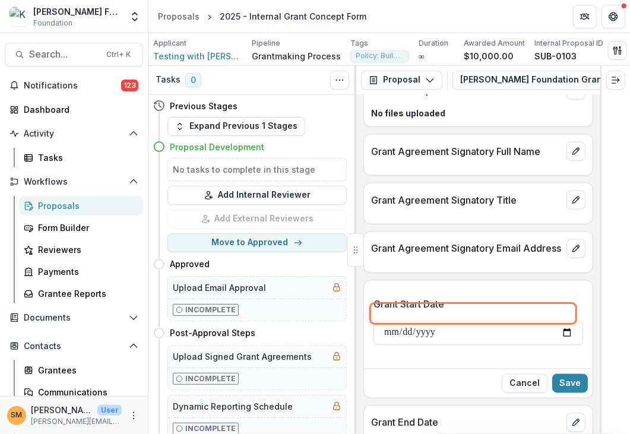
type input "**********"
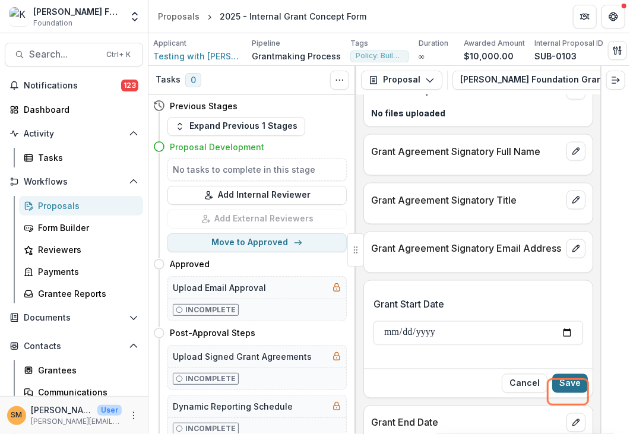
click at [563, 390] on button "Save" at bounding box center [570, 383] width 36 height 19
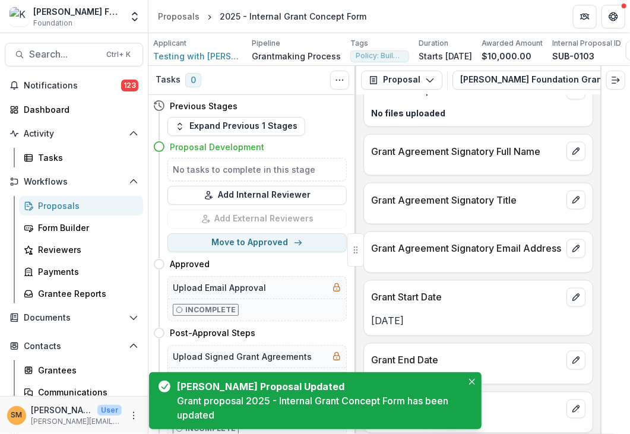
scroll to position [838, 0]
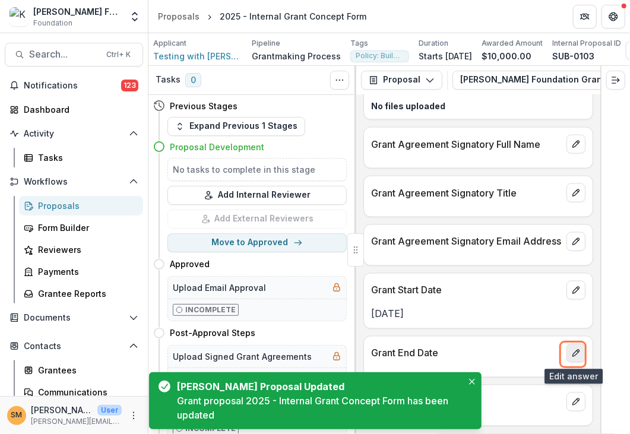
click at [571, 358] on icon "edit" at bounding box center [575, 352] width 9 height 9
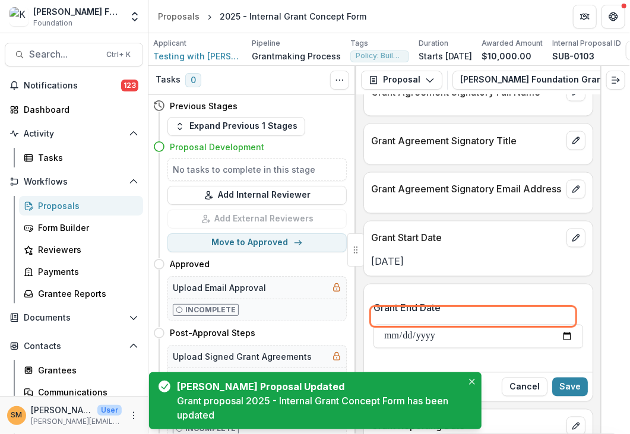
scroll to position [915, 0]
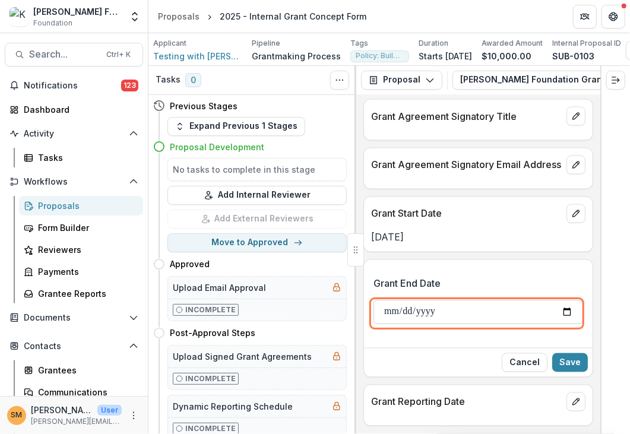
click at [568, 317] on input "Grant End Date" at bounding box center [477, 312] width 209 height 24
click at [439, 314] on input "**********" at bounding box center [477, 312] width 209 height 24
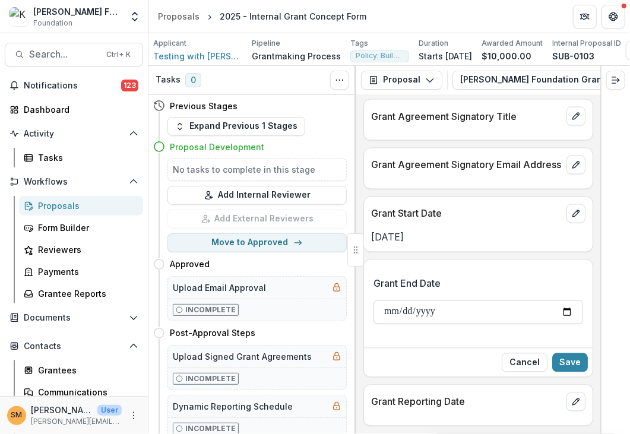
type input "**********"
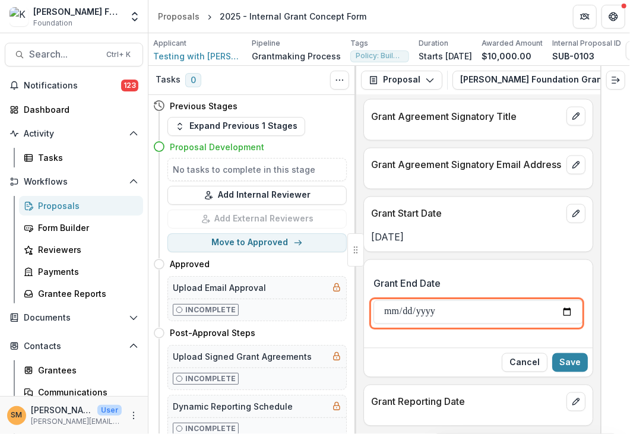
click at [444, 360] on div "Cancel Save" at bounding box center [478, 362] width 228 height 29
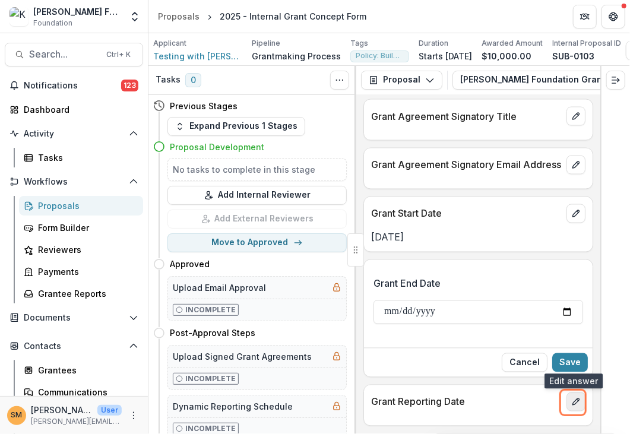
click at [571, 403] on icon "edit" at bounding box center [575, 401] width 9 height 9
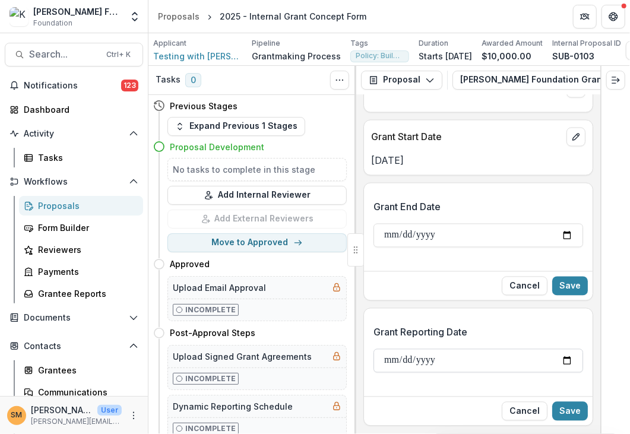
scroll to position [991, 0]
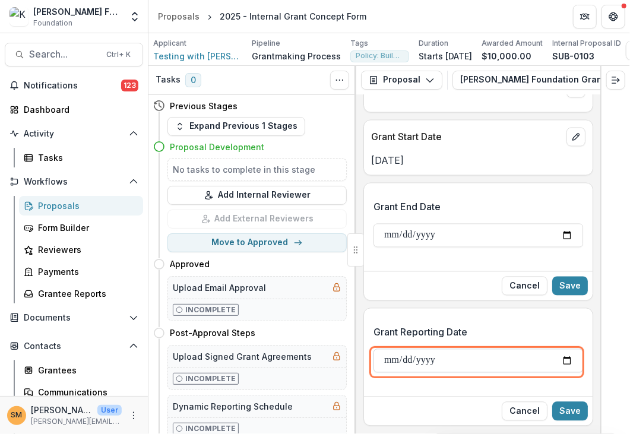
click at [561, 362] on input "Grant Reporting Date" at bounding box center [477, 361] width 209 height 24
type input "**********"
click at [571, 415] on button "Save" at bounding box center [570, 411] width 36 height 19
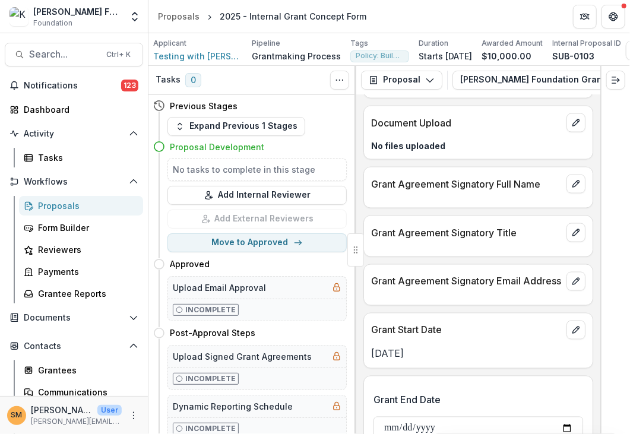
scroll to position [633, 0]
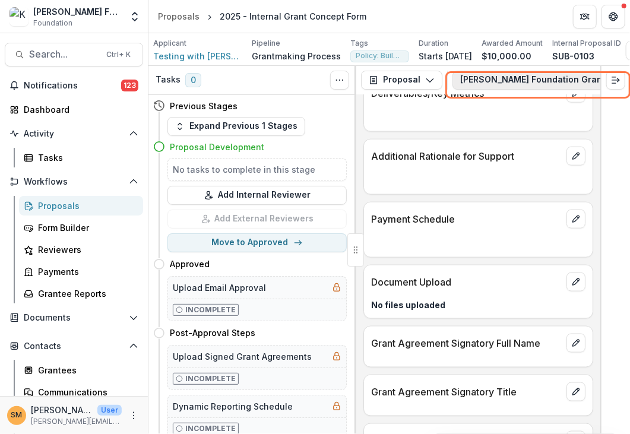
click at [523, 87] on button "[PERSON_NAME] Foundation Grant Proposal 2" at bounding box center [567, 80] width 230 height 19
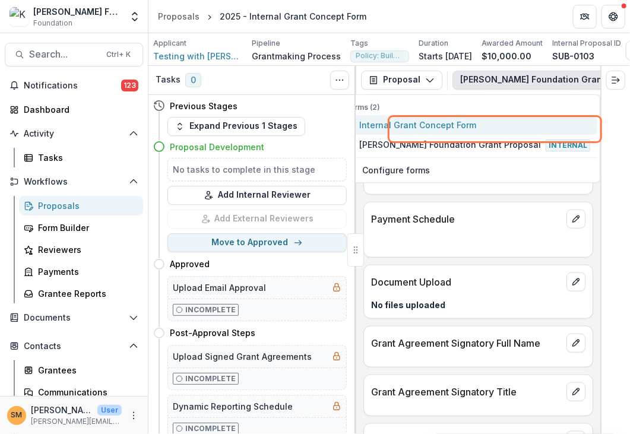
click at [494, 131] on span "Internal Grant Concept Form" at bounding box center [474, 125] width 231 height 12
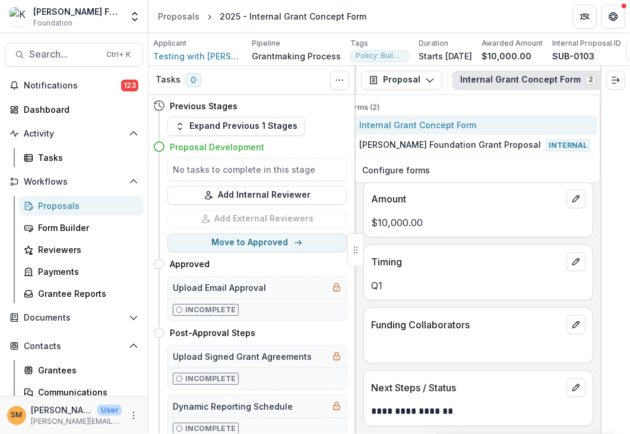
scroll to position [252, 0]
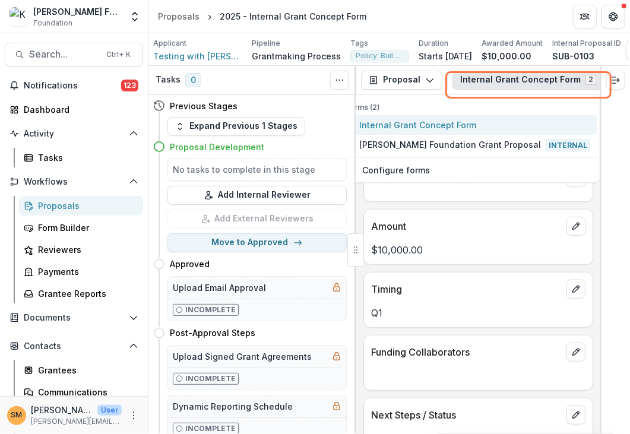
click at [507, 81] on button "Internal Grant Concept Form 2" at bounding box center [535, 80] width 166 height 19
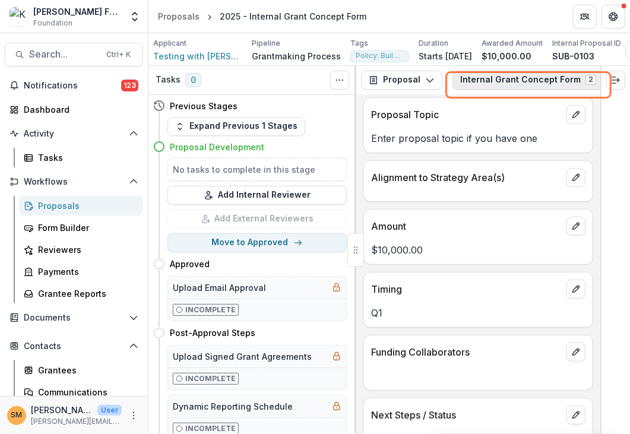
click at [501, 89] on button "Internal Grant Concept Form 2" at bounding box center [535, 80] width 166 height 19
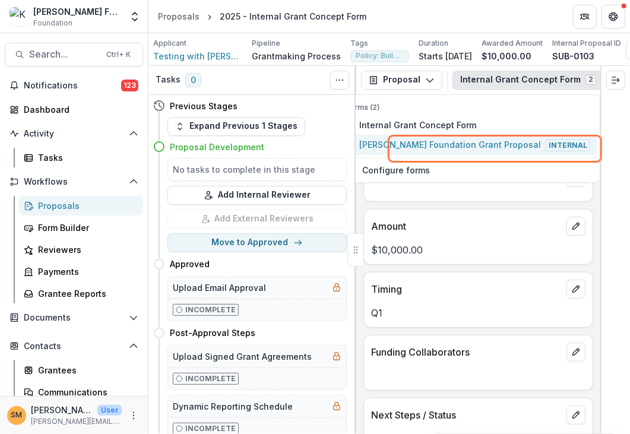
click at [479, 151] on span "[PERSON_NAME] Foundation Grant Proposal Internal" at bounding box center [474, 144] width 231 height 13
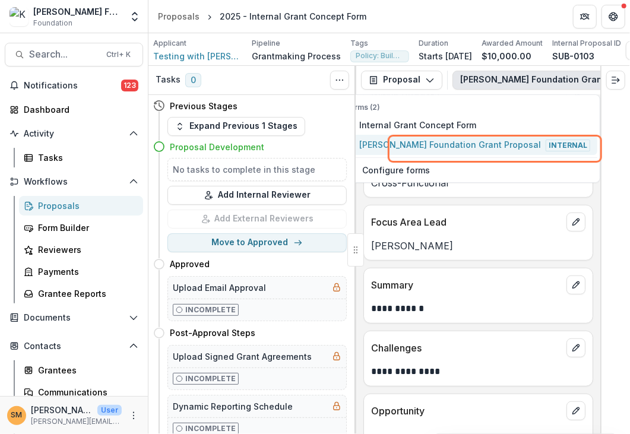
scroll to position [271, 0]
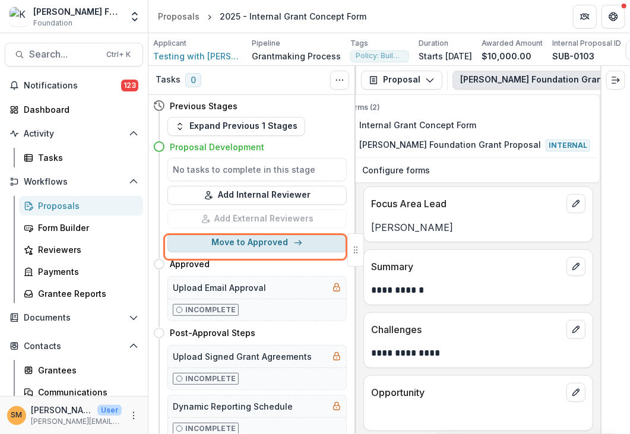
click at [261, 247] on button "Move to Approved" at bounding box center [256, 242] width 179 height 19
select select "********"
select select "**********"
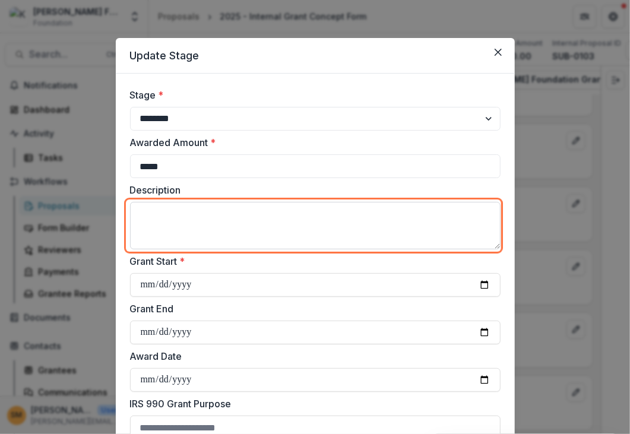
click at [169, 220] on textarea "Description" at bounding box center [315, 225] width 370 height 47
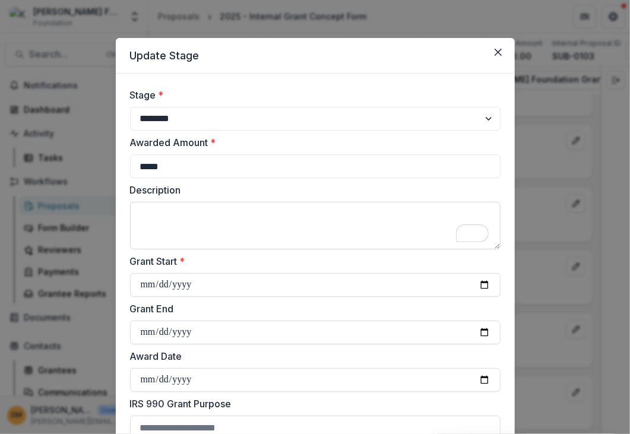
scroll to position [59, 0]
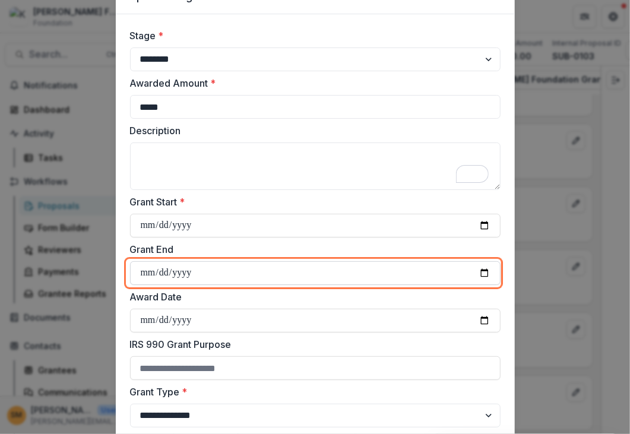
click at [146, 271] on input "Grant End" at bounding box center [315, 273] width 370 height 24
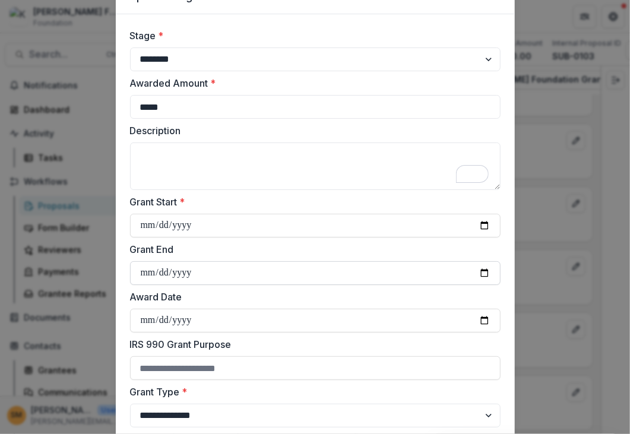
type input "**********"
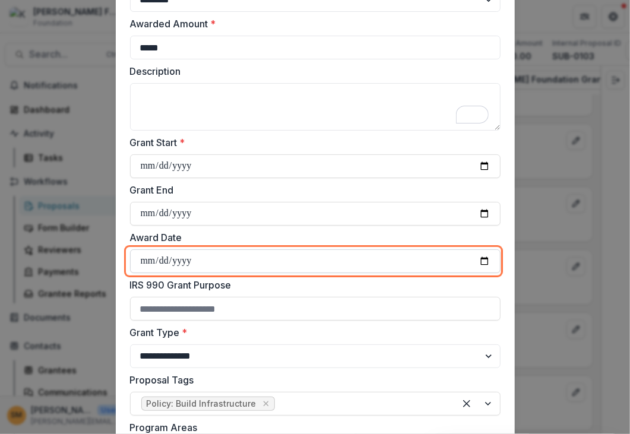
click at [153, 262] on input "Award Date" at bounding box center [315, 261] width 370 height 24
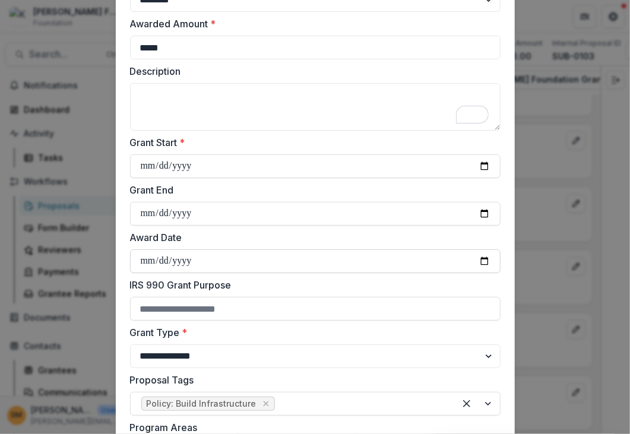
type input "**********"
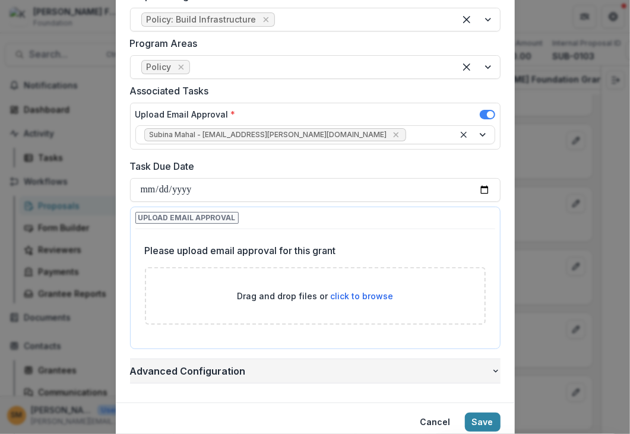
scroll to position [534, 0]
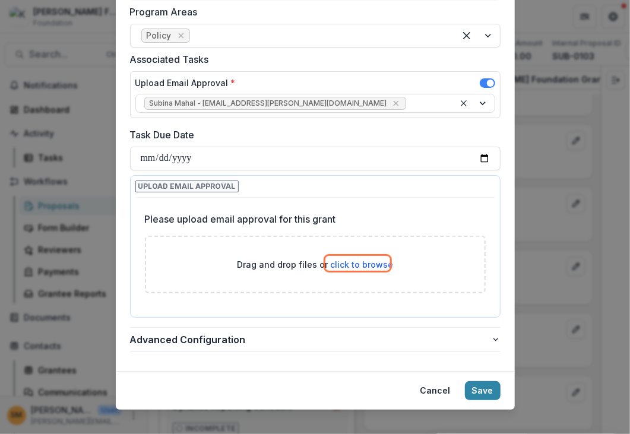
click at [354, 263] on span "click to browse" at bounding box center [361, 264] width 63 height 10
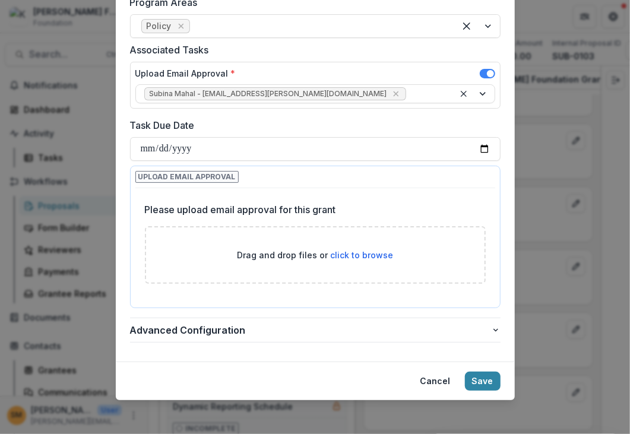
scroll to position [545, 0]
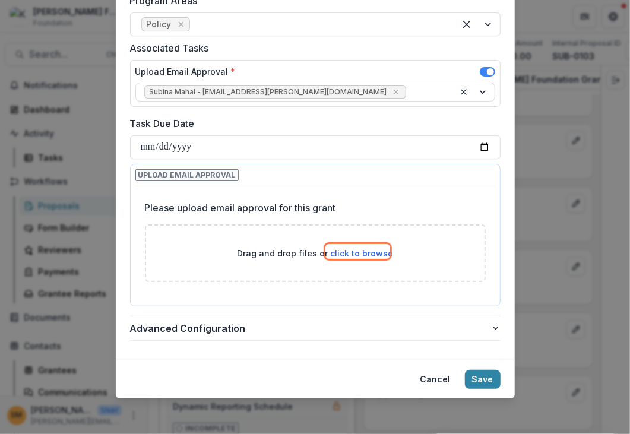
click at [351, 251] on span "click to browse" at bounding box center [361, 253] width 63 height 10
type input "**********"
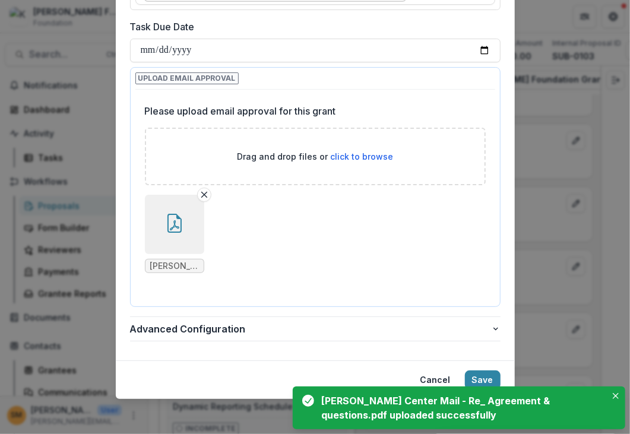
scroll to position [643, 0]
click at [482, 373] on button "Save" at bounding box center [483, 379] width 36 height 19
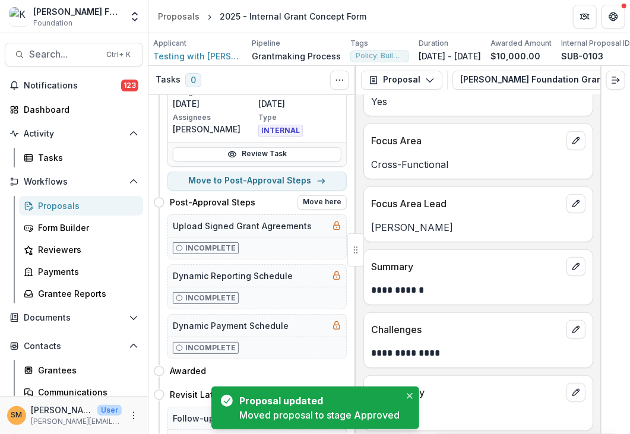
scroll to position [119, 0]
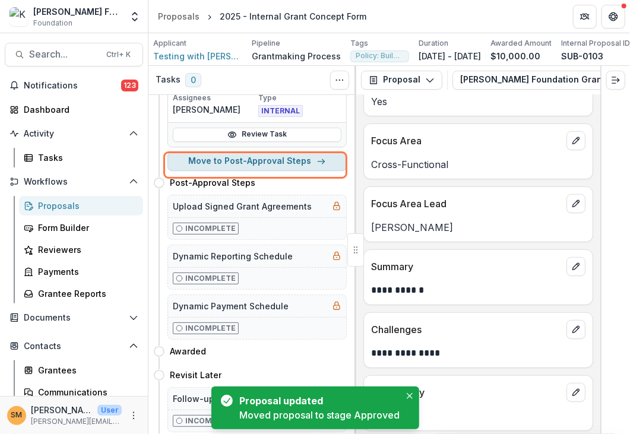
click at [248, 166] on button "Move to Post-Approval Steps" at bounding box center [256, 161] width 179 height 19
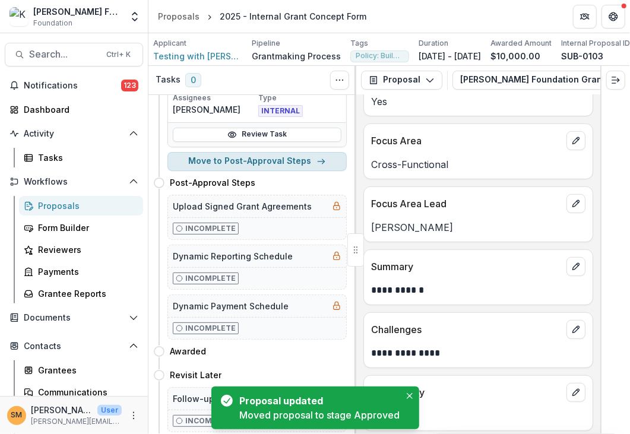
select select "**********"
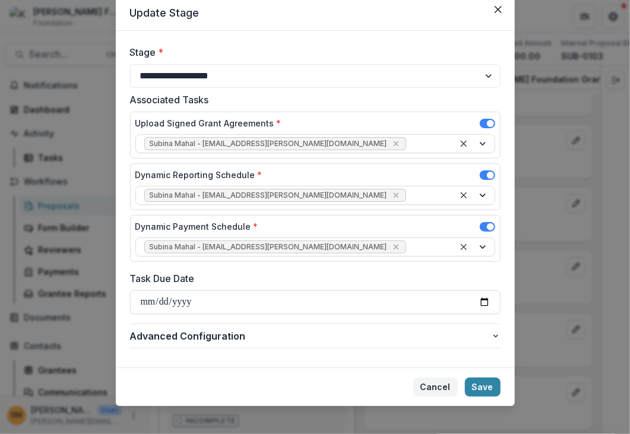
scroll to position [50, 0]
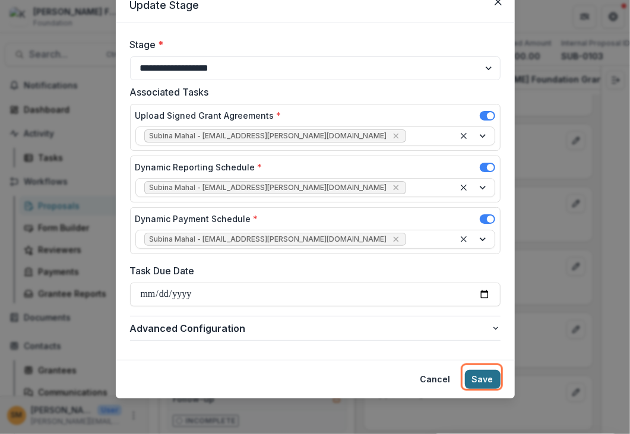
click at [491, 380] on button "Save" at bounding box center [483, 379] width 36 height 19
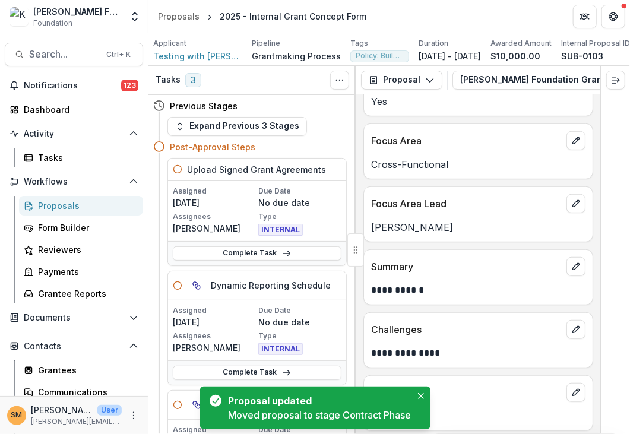
scroll to position [389, 0]
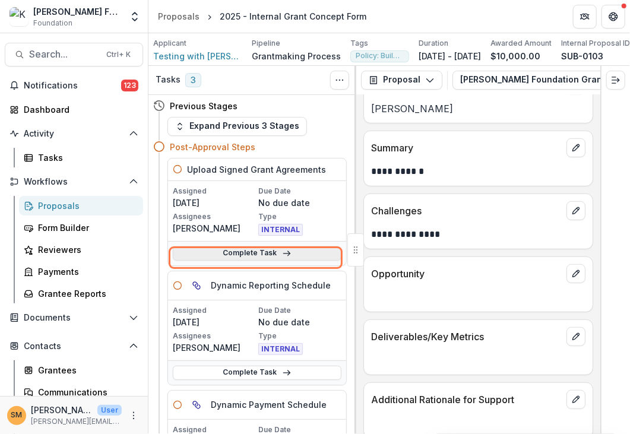
click at [250, 260] on link "Complete Task" at bounding box center [257, 253] width 169 height 14
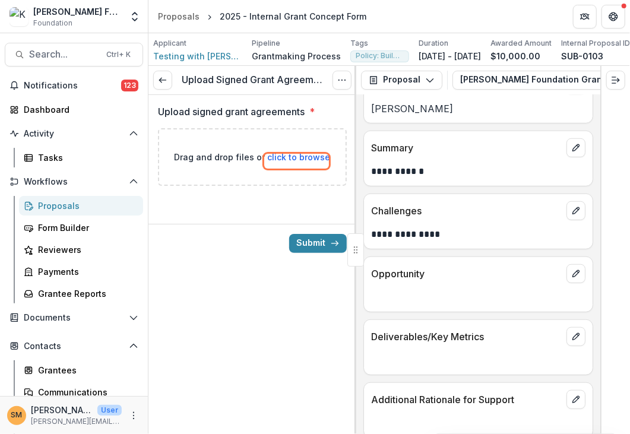
click at [294, 161] on span "click to browse" at bounding box center [299, 157] width 63 height 10
type input "**********"
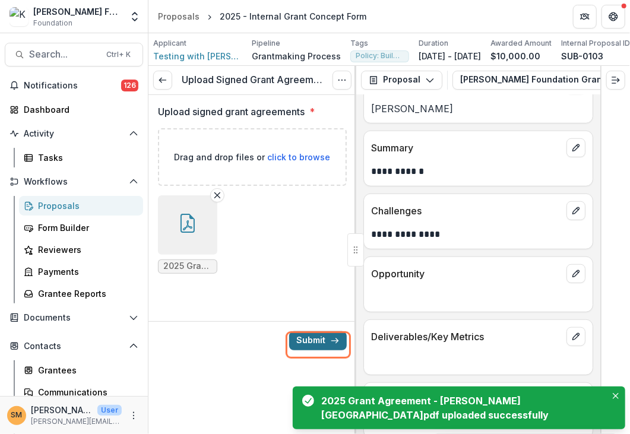
click at [313, 342] on button "Submit" at bounding box center [318, 340] width 58 height 19
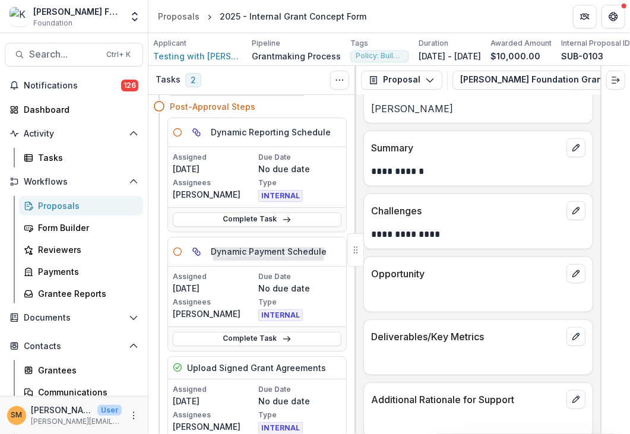
scroll to position [59, 0]
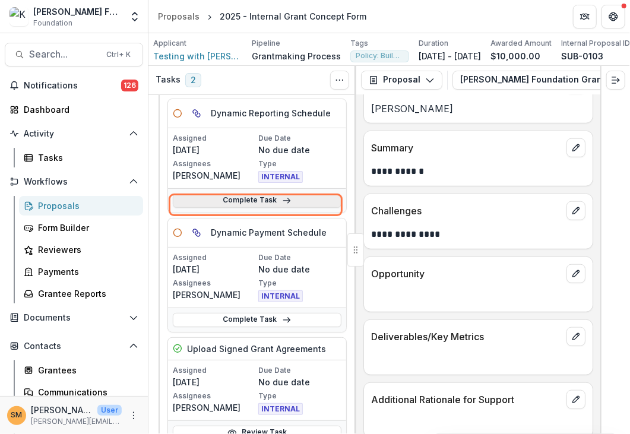
click at [237, 208] on link "Complete Task" at bounding box center [257, 200] width 169 height 14
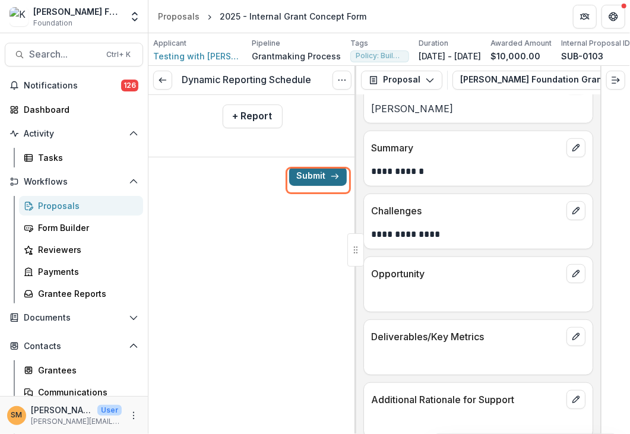
click at [307, 183] on button "Submit" at bounding box center [318, 176] width 58 height 19
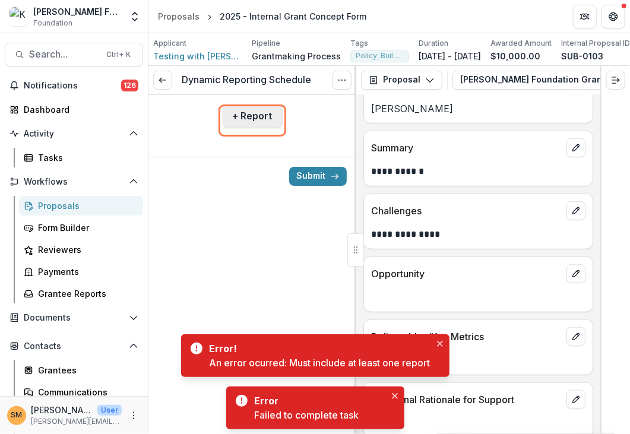
click at [260, 117] on button "+ Report" at bounding box center [253, 116] width 60 height 24
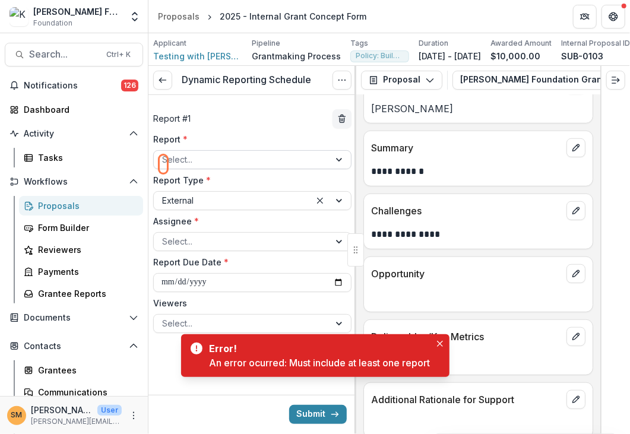
click at [220, 167] on div at bounding box center [241, 159] width 159 height 15
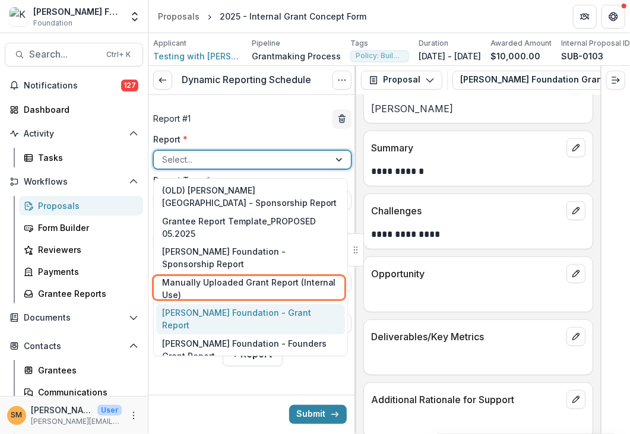
click at [224, 304] on div "[PERSON_NAME] Foundation - Grant Report" at bounding box center [250, 319] width 189 height 31
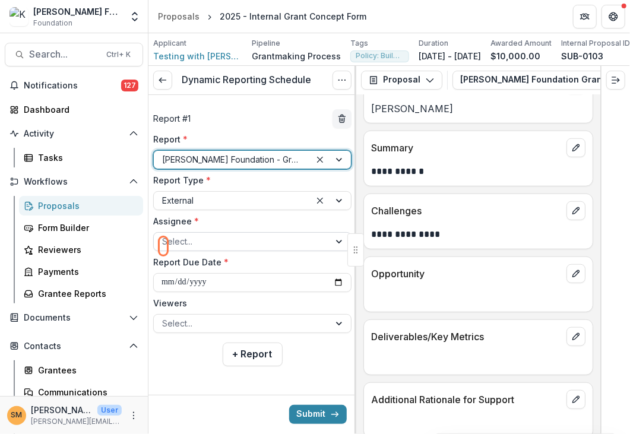
click at [216, 249] on div at bounding box center [241, 241] width 159 height 15
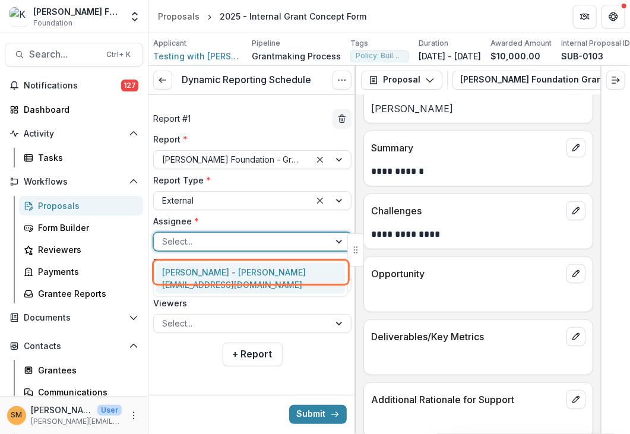
click at [183, 270] on div "[PERSON_NAME] - [PERSON_NAME][EMAIL_ADDRESS][DOMAIN_NAME]" at bounding box center [250, 278] width 189 height 31
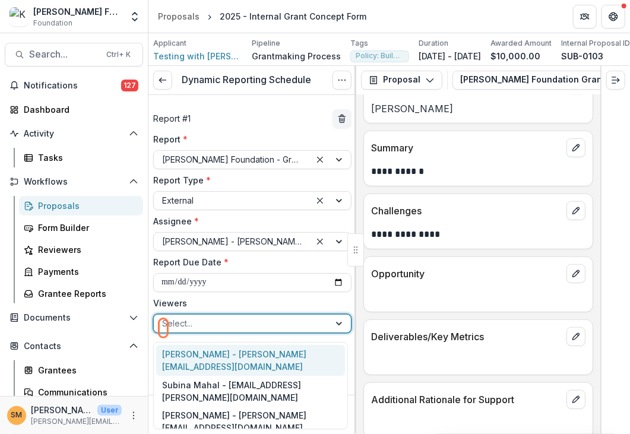
click at [204, 326] on div at bounding box center [241, 323] width 159 height 15
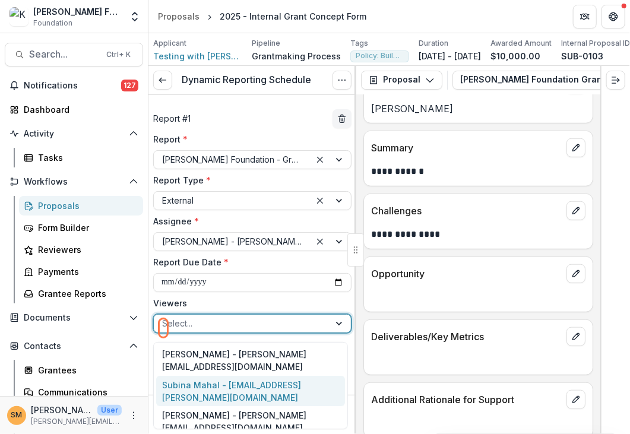
click at [196, 377] on div "Subina Mahal - [EMAIL_ADDRESS][PERSON_NAME][DOMAIN_NAME]" at bounding box center [250, 391] width 189 height 31
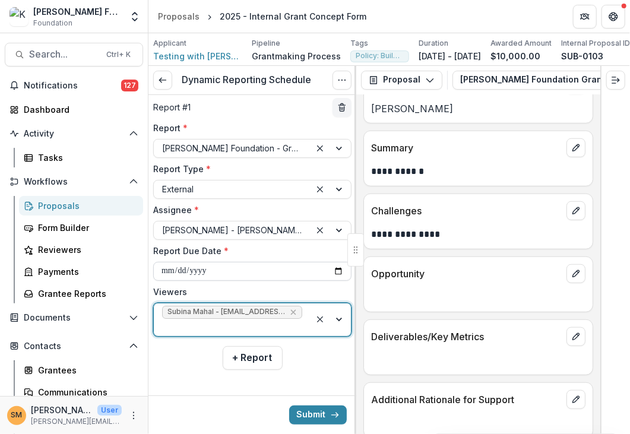
scroll to position [17, 0]
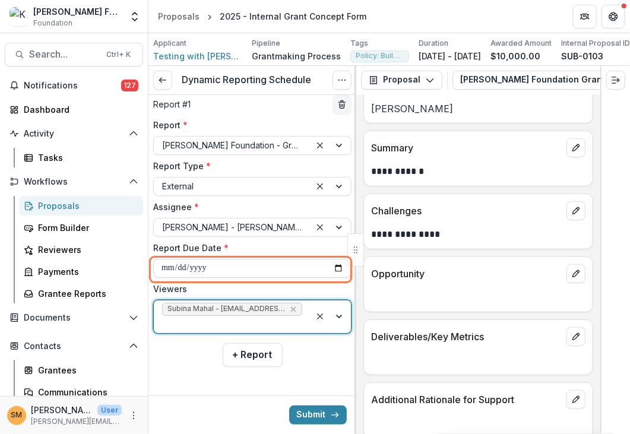
click at [205, 272] on input "**********" at bounding box center [252, 268] width 198 height 19
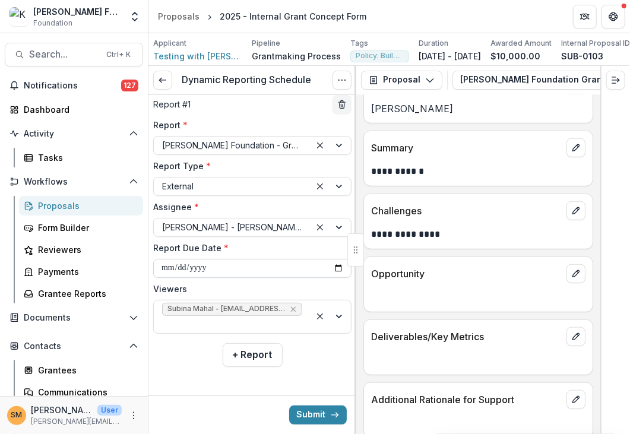
type input "**********"
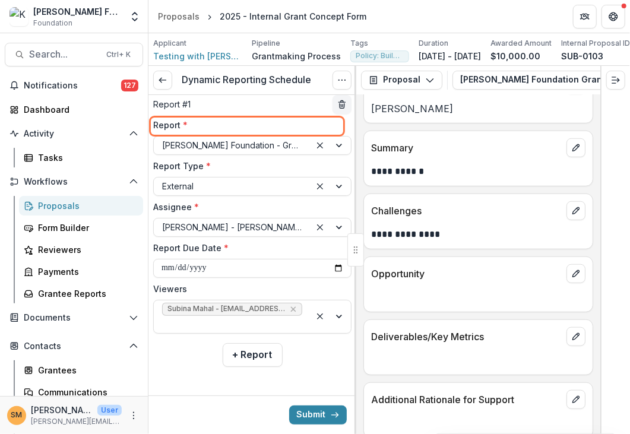
click at [182, 352] on div "**********" at bounding box center [252, 228] width 208 height 295
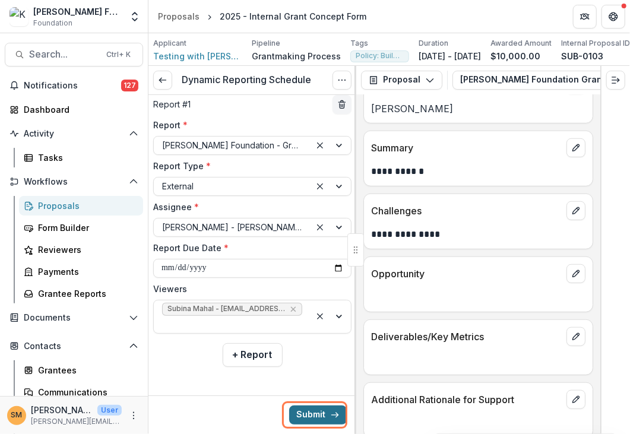
click at [315, 412] on button "Submit" at bounding box center [318, 414] width 58 height 19
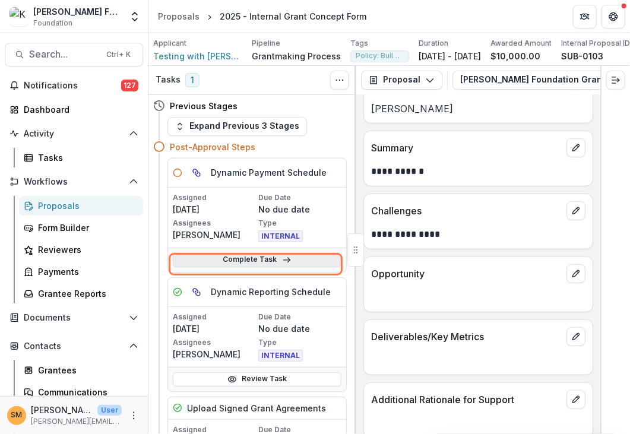
click at [247, 266] on link "Complete Task" at bounding box center [257, 260] width 169 height 14
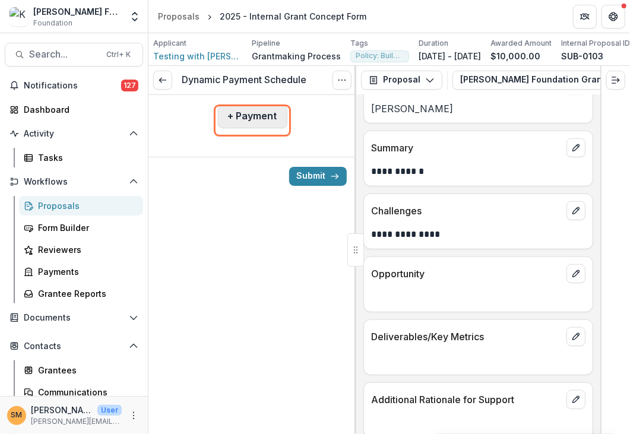
click at [247, 117] on button "+ Payment" at bounding box center [252, 116] width 69 height 24
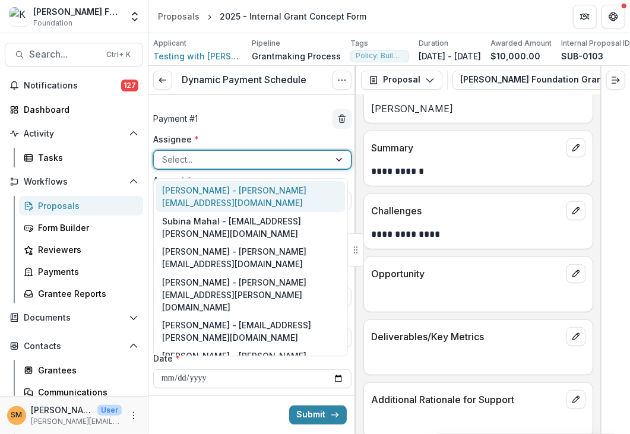
click at [212, 167] on div at bounding box center [241, 159] width 159 height 15
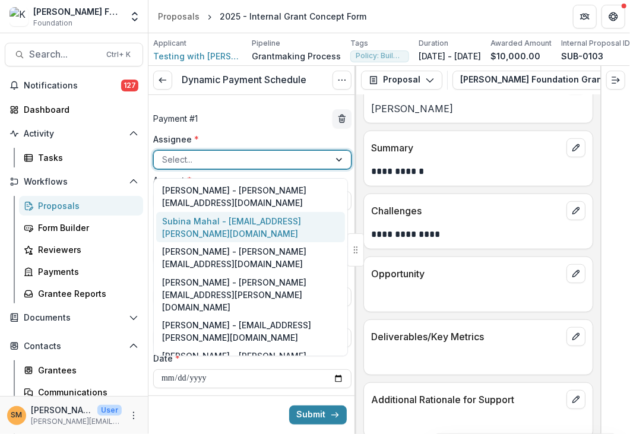
click at [213, 217] on div "Subina Mahal - [EMAIL_ADDRESS][PERSON_NAME][DOMAIN_NAME]" at bounding box center [250, 227] width 189 height 31
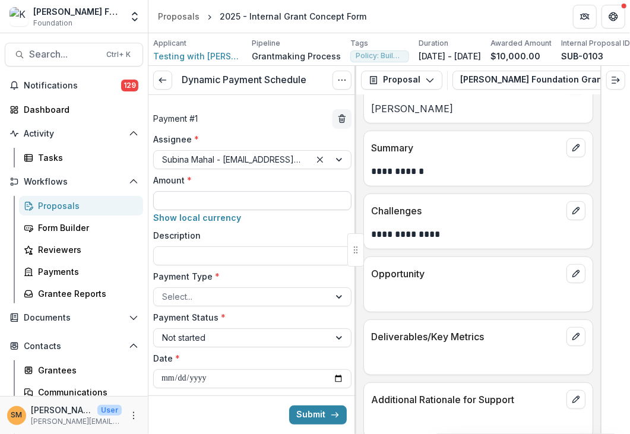
click at [188, 206] on input "Amount *" at bounding box center [252, 200] width 198 height 19
type input "*******"
click at [182, 295] on div at bounding box center [241, 296] width 159 height 15
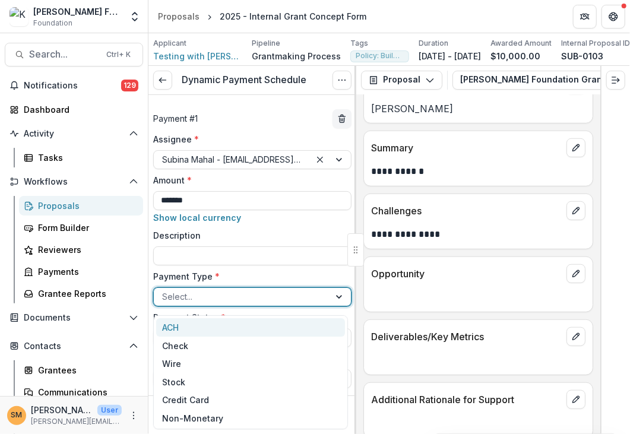
click at [186, 327] on div "ACH" at bounding box center [250, 327] width 189 height 18
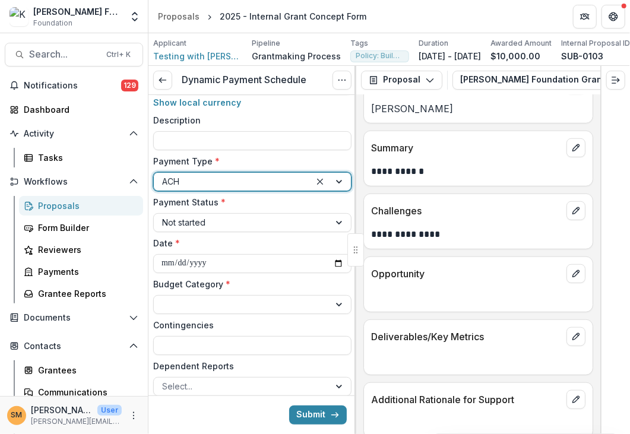
scroll to position [119, 0]
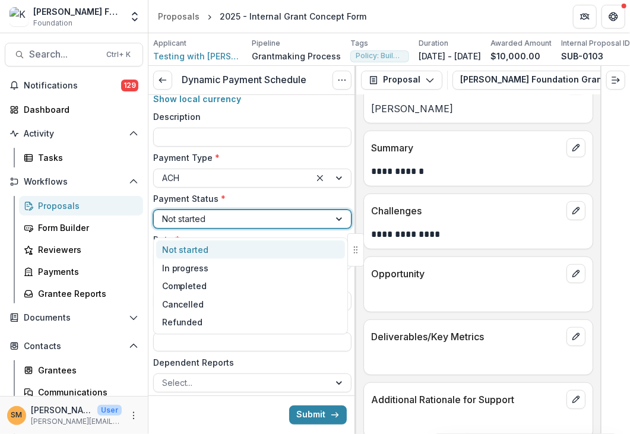
click at [182, 226] on div at bounding box center [241, 218] width 159 height 15
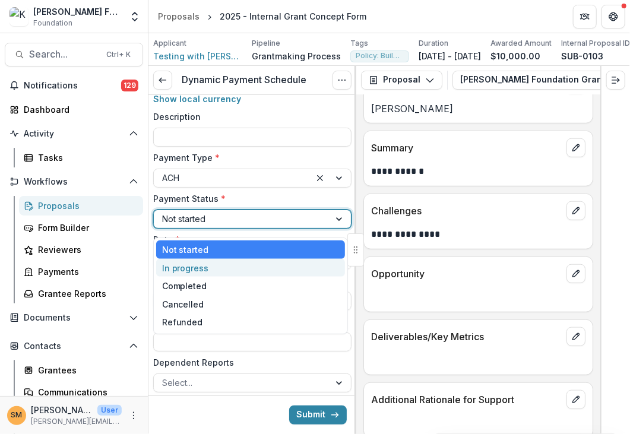
click at [182, 263] on div "In progress" at bounding box center [250, 268] width 189 height 18
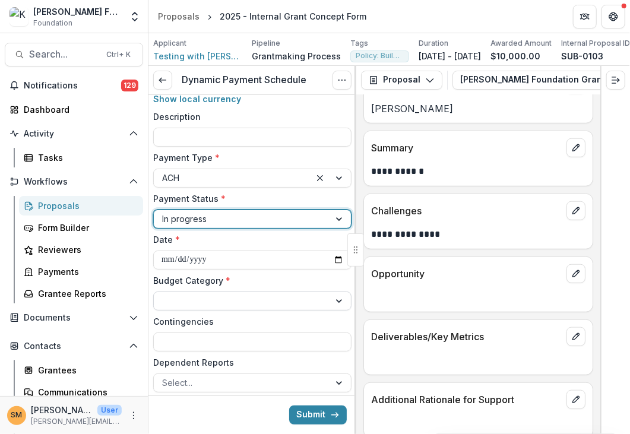
click at [185, 306] on div at bounding box center [241, 300] width 159 height 15
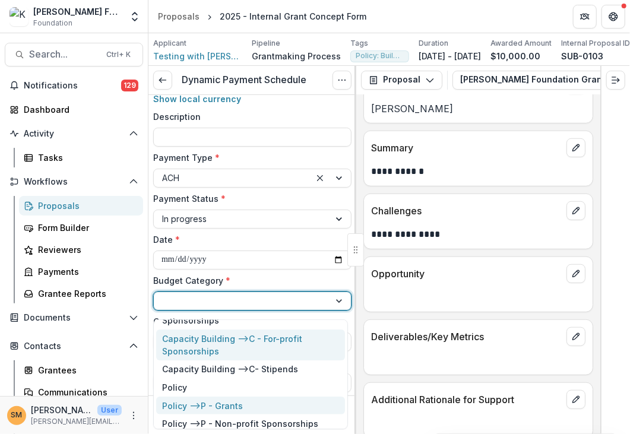
scroll to position [178, 0]
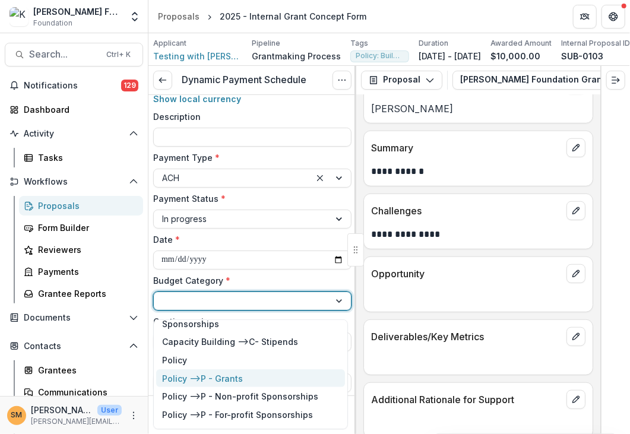
click at [215, 380] on div "Policy --> P - Grants" at bounding box center [202, 378] width 81 height 12
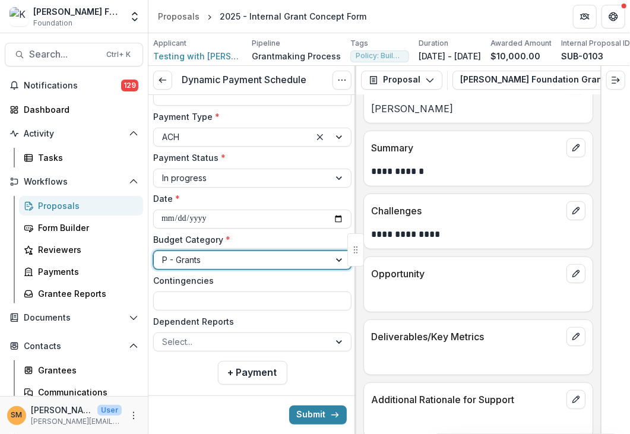
scroll to position [181, 0]
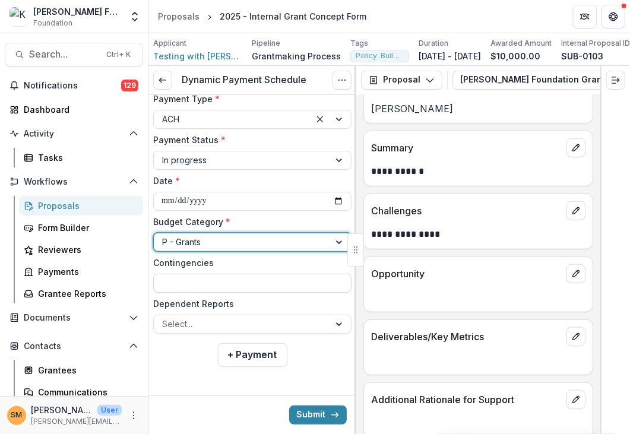
click at [188, 283] on input "Contingencies" at bounding box center [252, 283] width 198 height 19
click at [183, 325] on div at bounding box center [241, 323] width 159 height 15
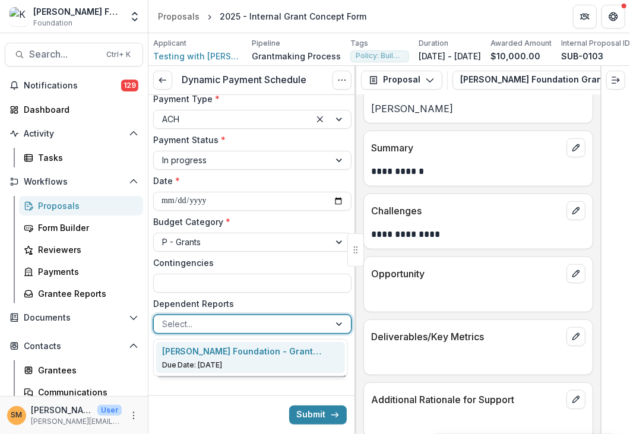
click at [190, 355] on p "[PERSON_NAME] Foundation - Grant Report" at bounding box center [250, 351] width 177 height 12
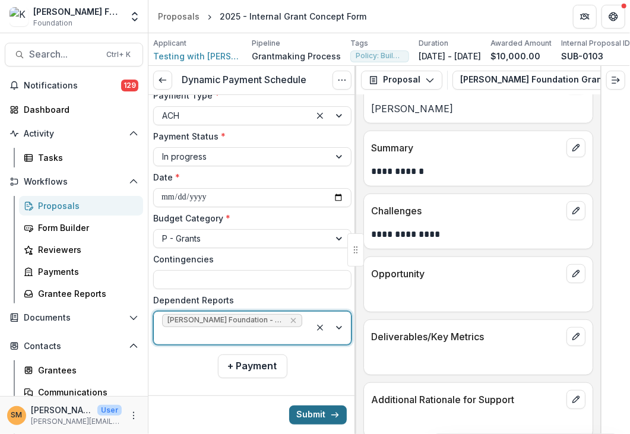
click at [303, 414] on button "Submit" at bounding box center [318, 414] width 58 height 19
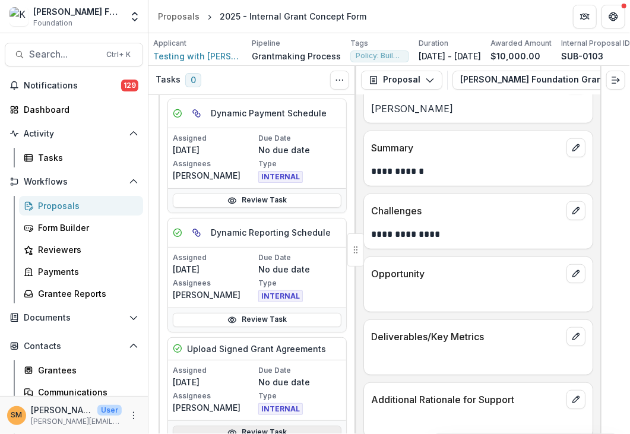
scroll to position [255, 0]
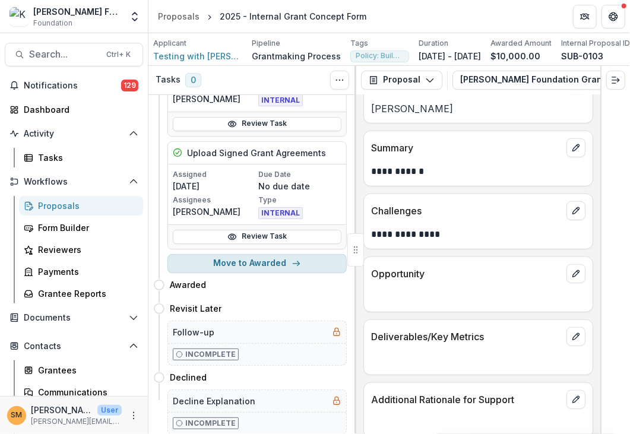
click at [250, 265] on button "Move to Awarded" at bounding box center [256, 263] width 179 height 19
select select "*******"
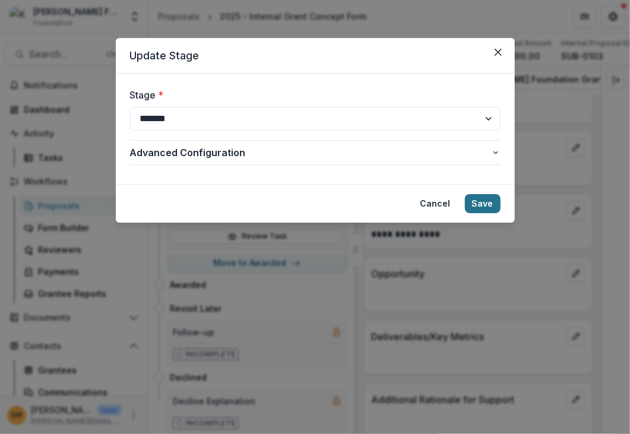
click at [477, 200] on button "Save" at bounding box center [483, 203] width 36 height 19
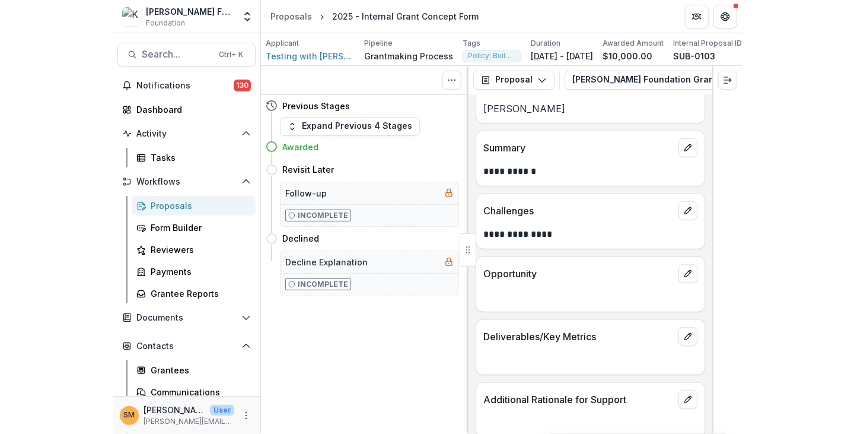
scroll to position [0, 0]
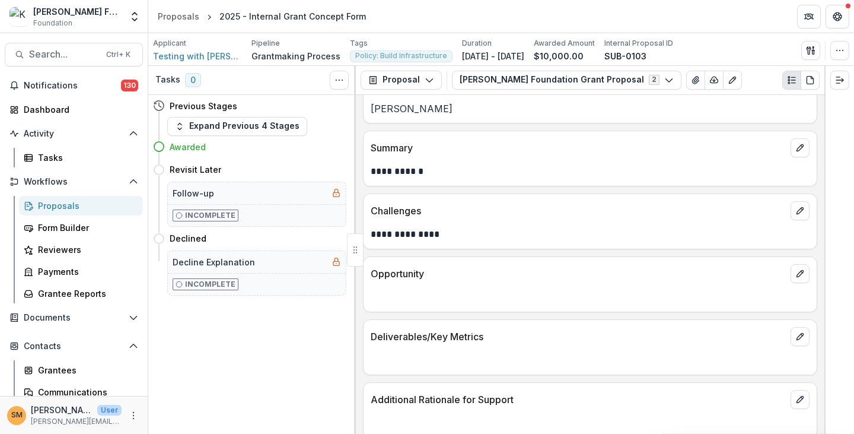
click at [185, 147] on h4 "Awarded" at bounding box center [188, 147] width 36 height 12
click at [195, 125] on button "Expand Previous 4 Stages" at bounding box center [237, 126] width 140 height 19
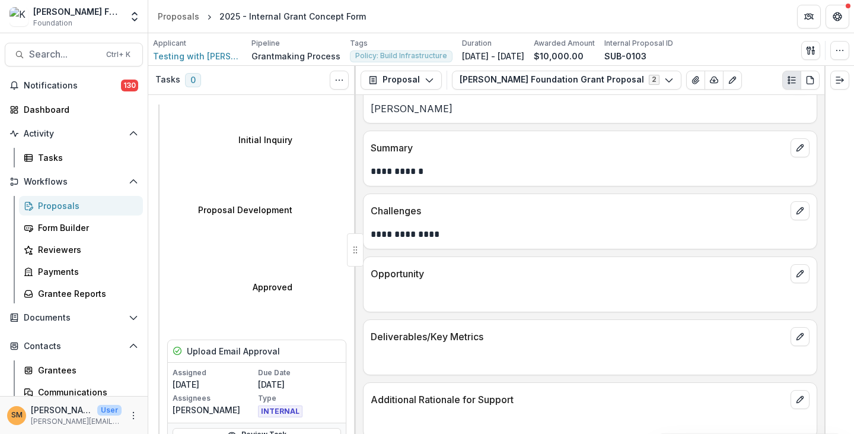
select select "**********"
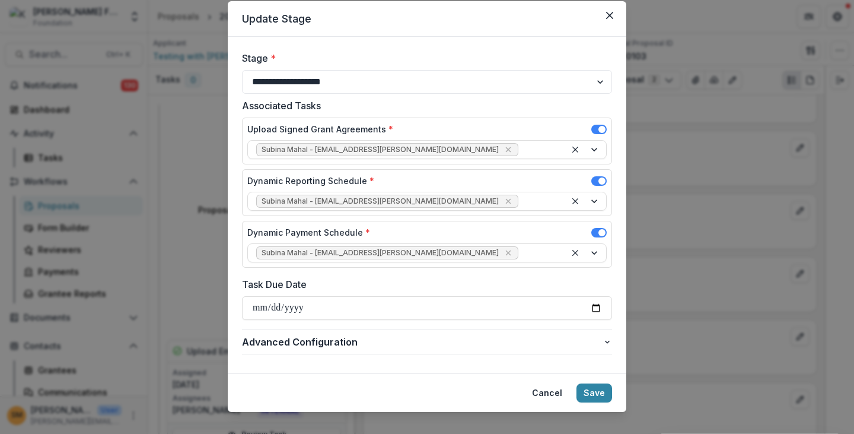
scroll to position [50, 0]
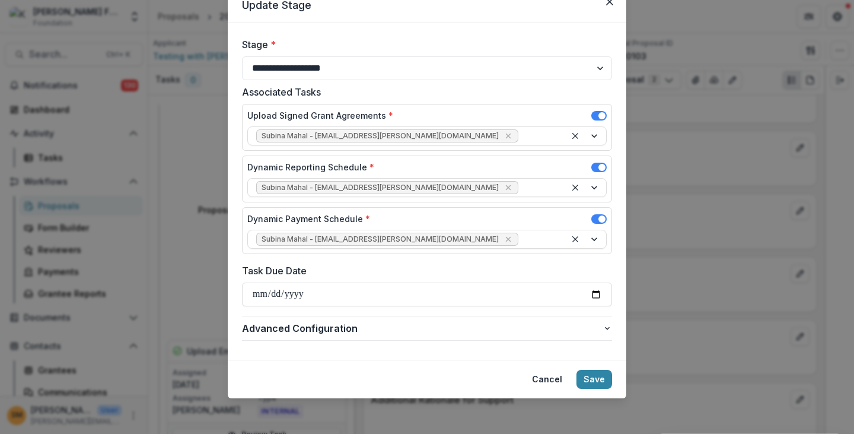
click at [599, 218] on span at bounding box center [602, 218] width 7 height 7
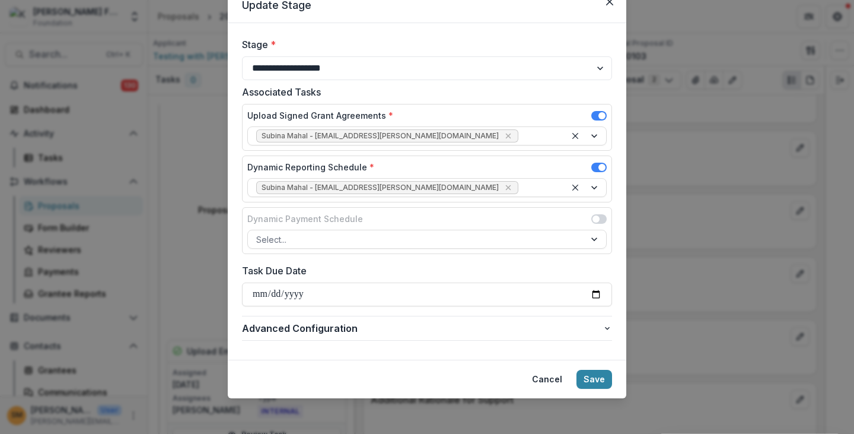
click at [602, 163] on span at bounding box center [599, 167] width 15 height 9
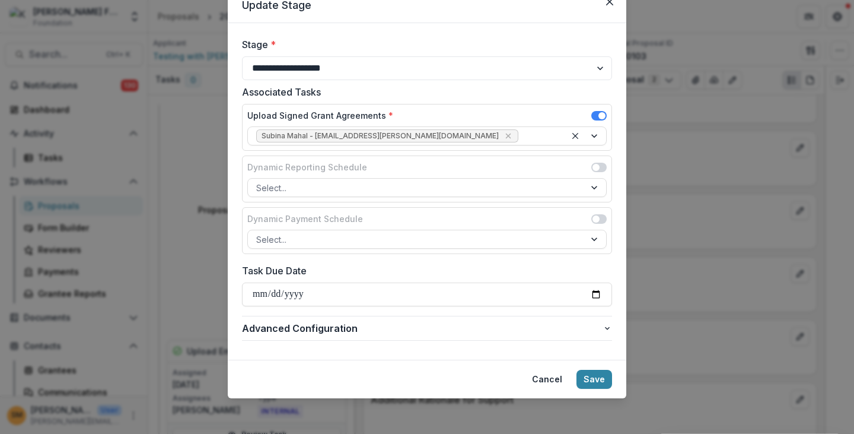
click at [599, 116] on span at bounding box center [602, 115] width 7 height 7
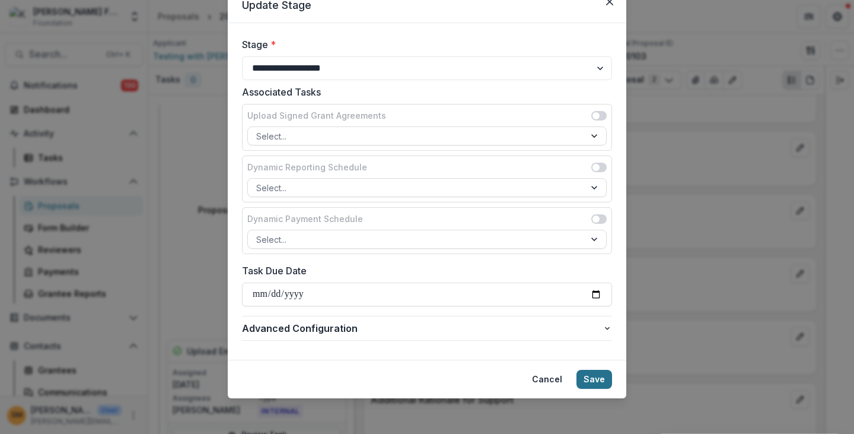
click at [590, 371] on button "Save" at bounding box center [595, 379] width 36 height 19
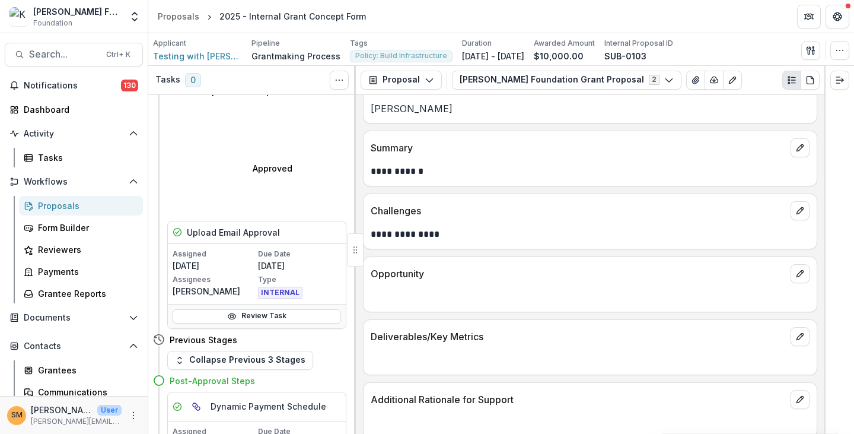
scroll to position [0, 0]
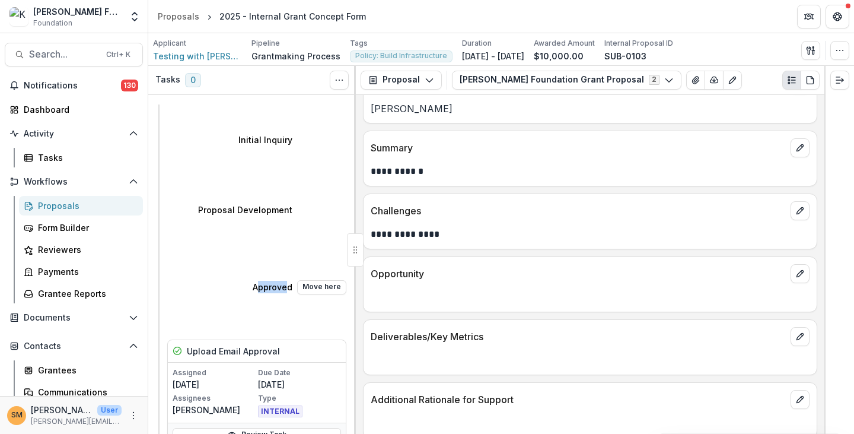
drag, startPoint x: 174, startPoint y: 154, endPoint x: 202, endPoint y: 152, distance: 27.4
click at [253, 281] on h4 "Approved" at bounding box center [273, 287] width 40 height 12
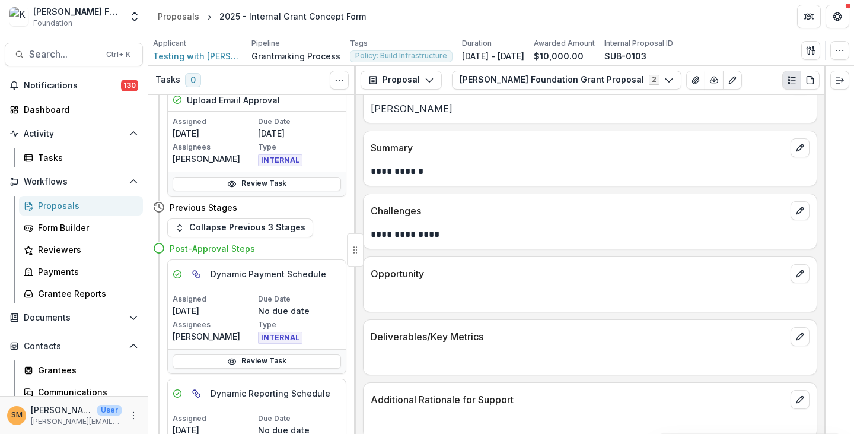
scroll to position [192, 0]
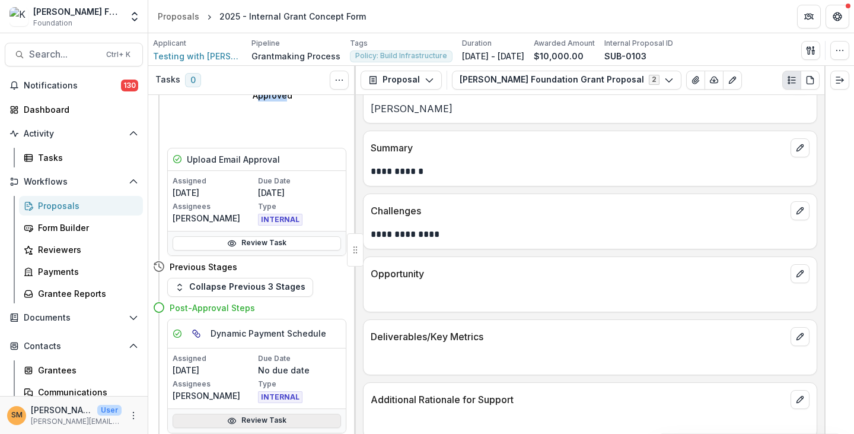
click at [244, 414] on link "Review Task" at bounding box center [257, 421] width 169 height 14
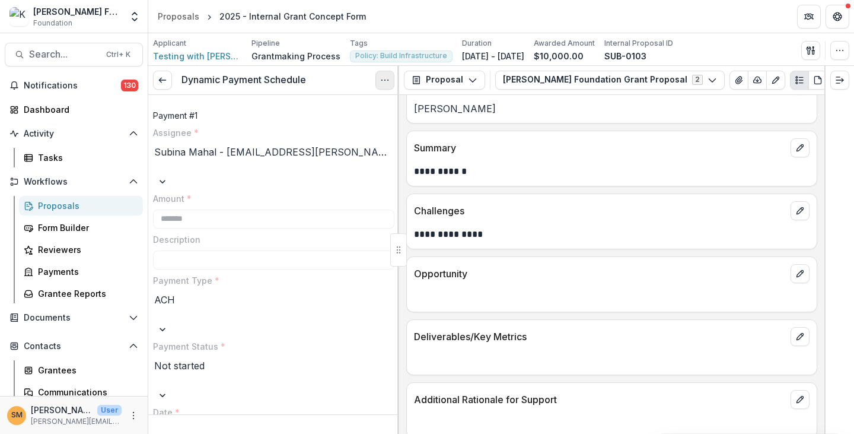
click at [384, 78] on icon "Options" at bounding box center [384, 79] width 9 height 9
click at [305, 128] on button "Reopen Task" at bounding box center [328, 132] width 127 height 20
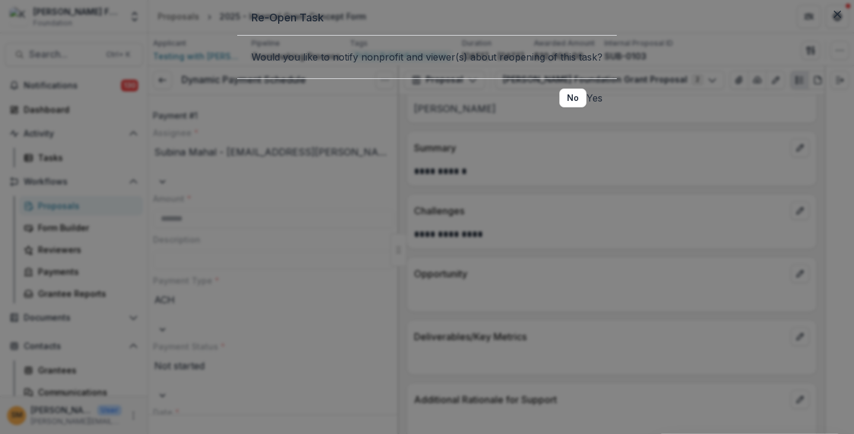
click at [587, 105] on button "Yes" at bounding box center [595, 98] width 16 height 14
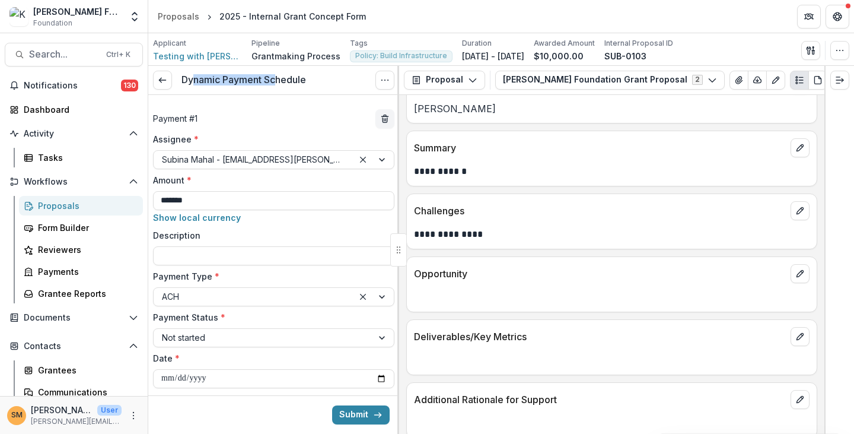
drag, startPoint x: 193, startPoint y: 80, endPoint x: 282, endPoint y: 90, distance: 89.6
click at [281, 78] on h3 "Dynamic Payment Schedule" at bounding box center [244, 79] width 125 height 11
click at [282, 116] on div "Payment # 1" at bounding box center [273, 118] width 241 height 19
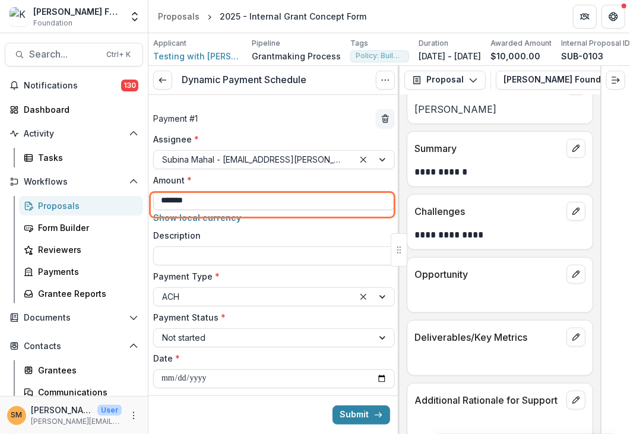
click at [230, 204] on input "*******" at bounding box center [273, 200] width 241 height 19
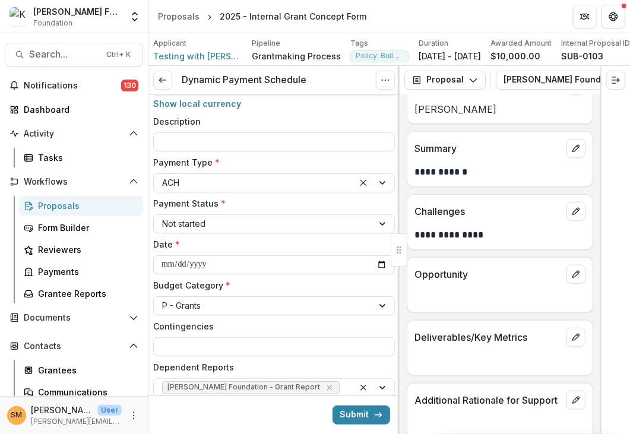
scroll to position [119, 0]
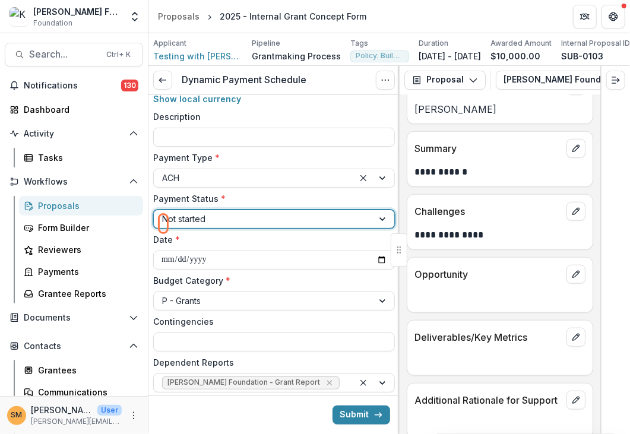
click at [225, 225] on div at bounding box center [263, 218] width 202 height 15
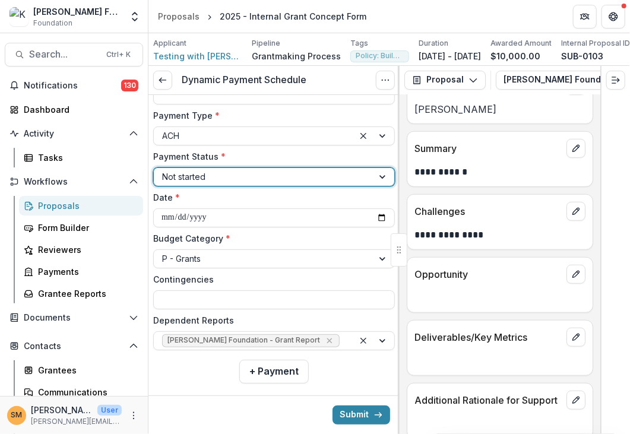
scroll to position [181, 0]
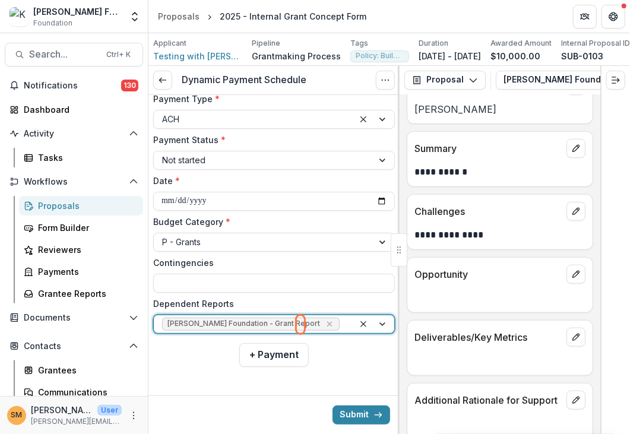
click at [342, 325] on div at bounding box center [344, 323] width 4 height 15
click at [356, 325] on div "Clear selected options" at bounding box center [363, 324] width 14 height 14
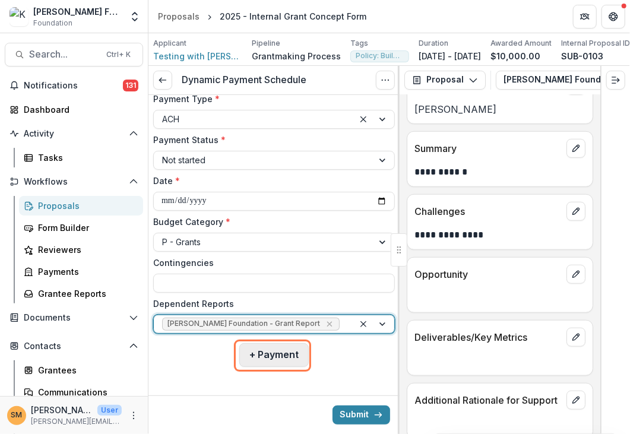
click at [271, 352] on button "+ Payment" at bounding box center [273, 355] width 69 height 24
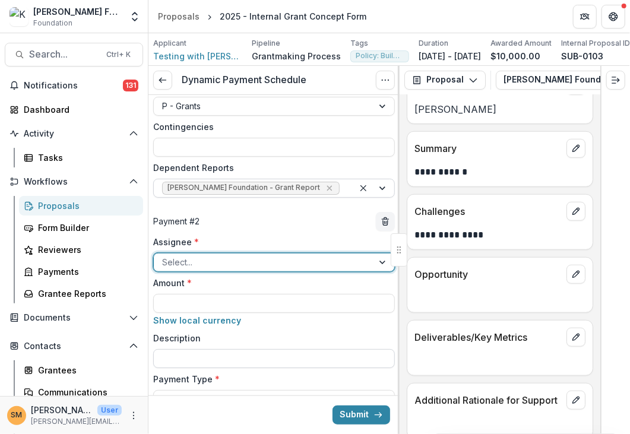
scroll to position [359, 0]
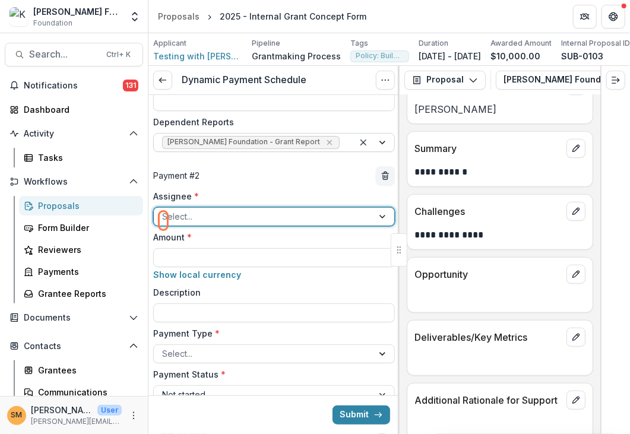
click at [204, 224] on div at bounding box center [263, 216] width 202 height 15
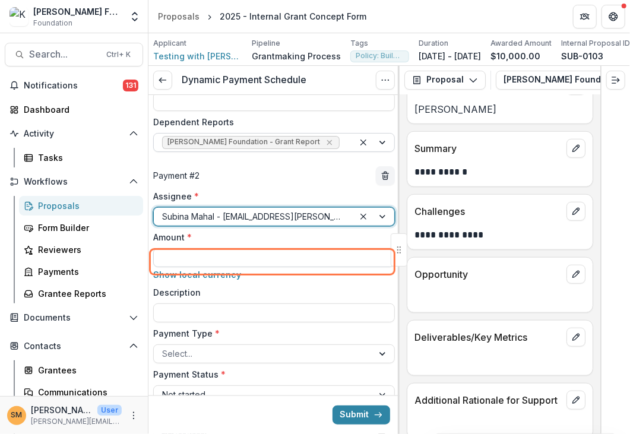
click at [198, 265] on input "Amount *" at bounding box center [273, 257] width 241 height 19
click at [202, 264] on input "Amount *" at bounding box center [273, 257] width 241 height 19
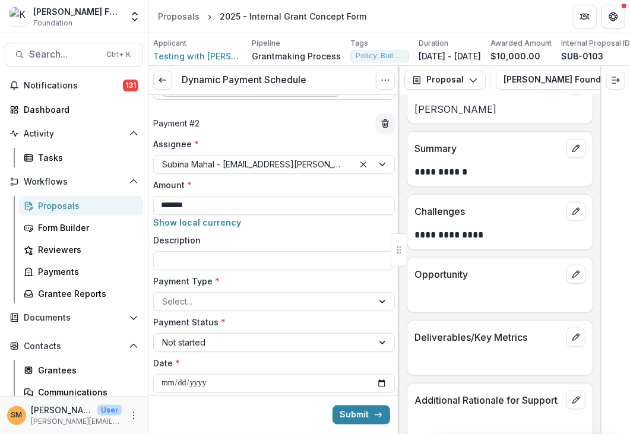
scroll to position [478, 0]
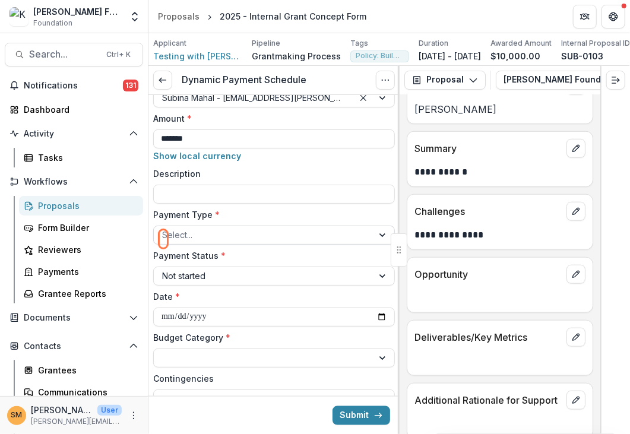
type input "*******"
click at [190, 237] on div at bounding box center [263, 234] width 202 height 15
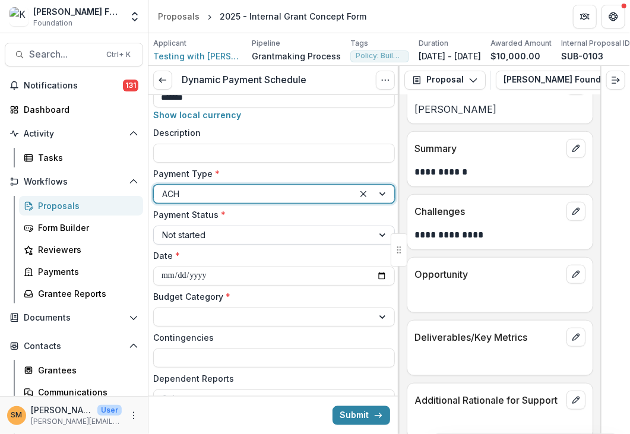
scroll to position [537, 0]
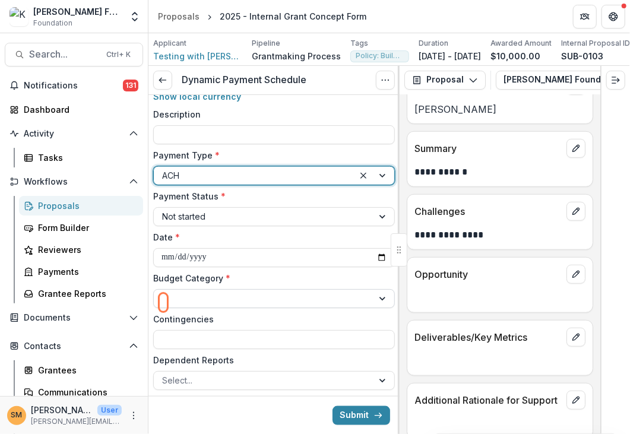
click at [187, 300] on div at bounding box center [263, 298] width 202 height 15
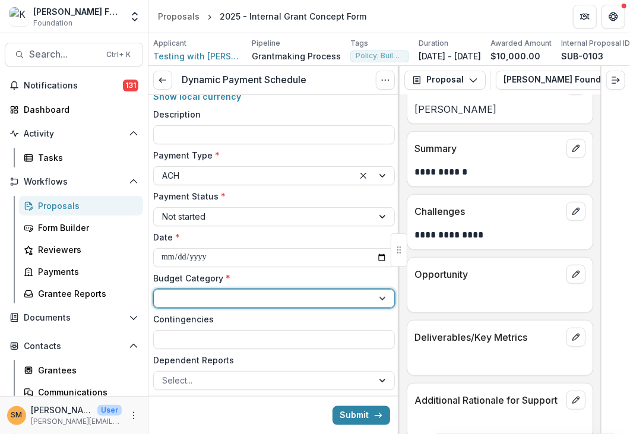
scroll to position [119, 0]
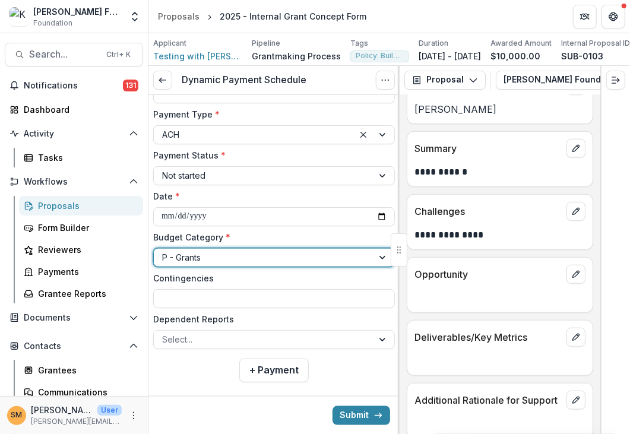
scroll to position [597, 0]
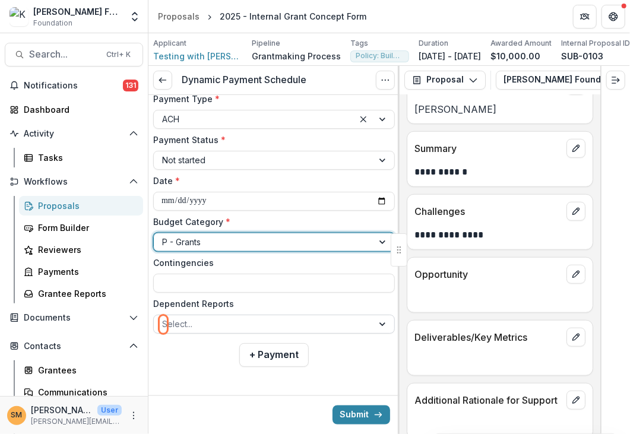
click at [198, 329] on div at bounding box center [263, 323] width 202 height 15
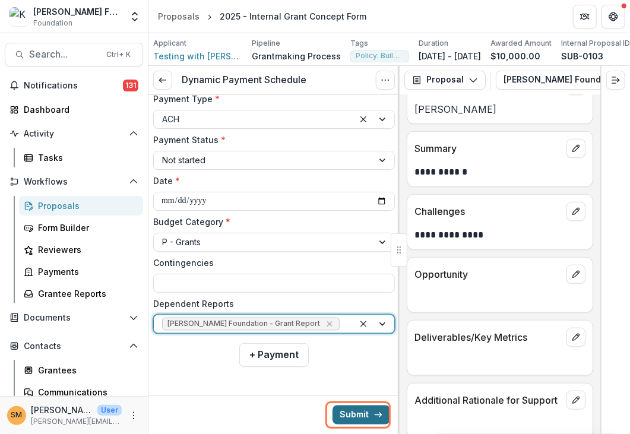
click at [345, 414] on button "Submit" at bounding box center [361, 414] width 58 height 19
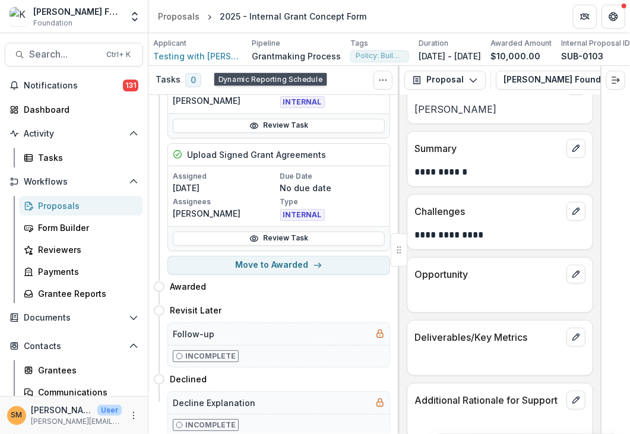
scroll to position [255, 0]
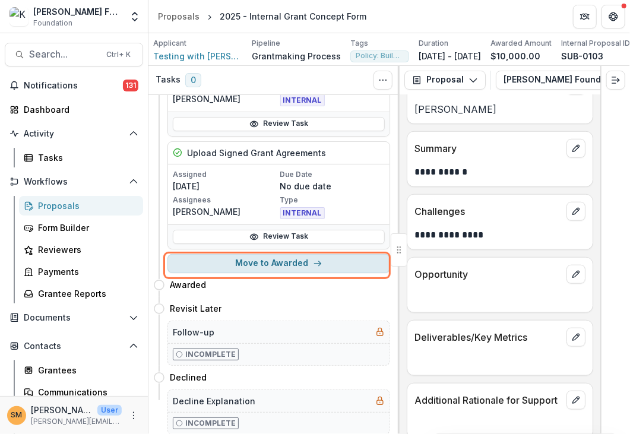
click at [263, 269] on button "Move to Awarded" at bounding box center [278, 263] width 223 height 19
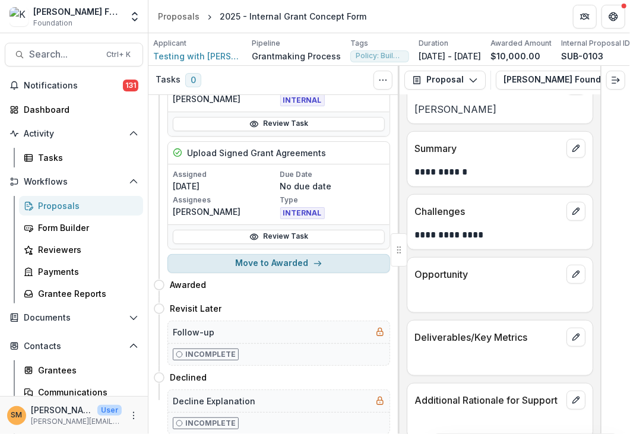
select select "*******"
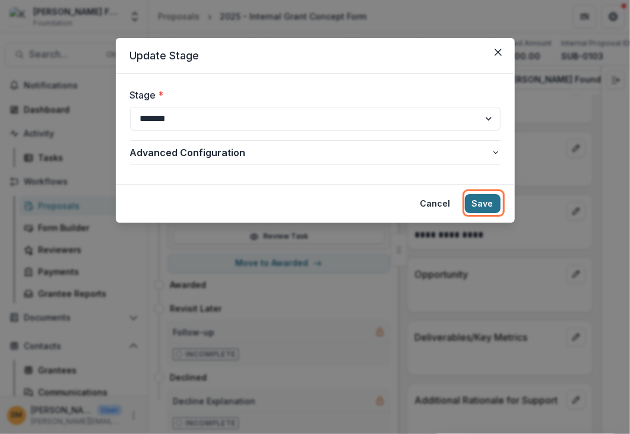
click at [488, 203] on button "Save" at bounding box center [483, 203] width 36 height 19
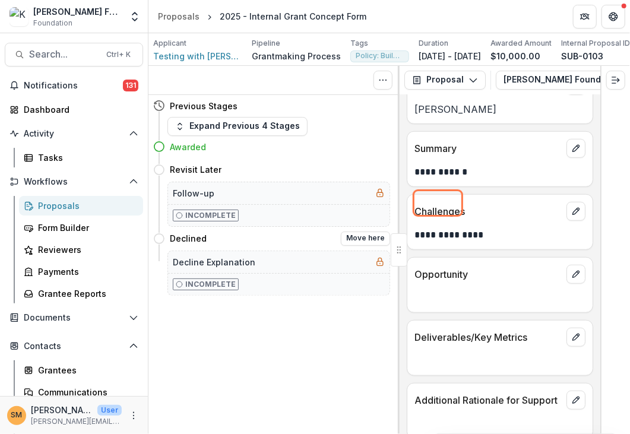
scroll to position [0, 0]
drag, startPoint x: 176, startPoint y: 153, endPoint x: 202, endPoint y: 154, distance: 26.1
click at [202, 153] on h4 "Awarded" at bounding box center [188, 147] width 36 height 12
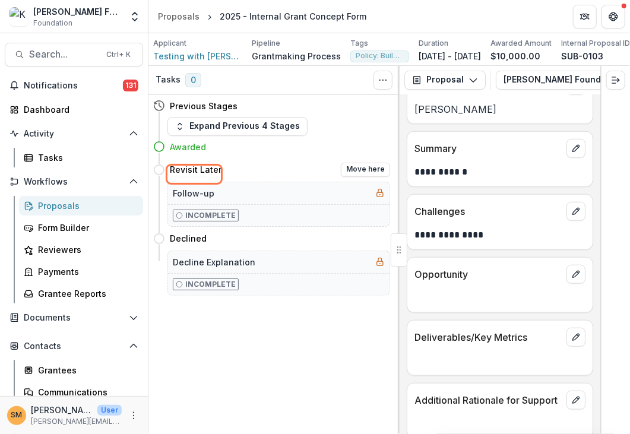
drag, startPoint x: 177, startPoint y: 174, endPoint x: 201, endPoint y: 175, distance: 23.1
click at [201, 175] on h4 "Revisit Later" at bounding box center [196, 169] width 52 height 12
click at [372, 174] on button "Move here" at bounding box center [365, 170] width 49 height 14
select select "**********"
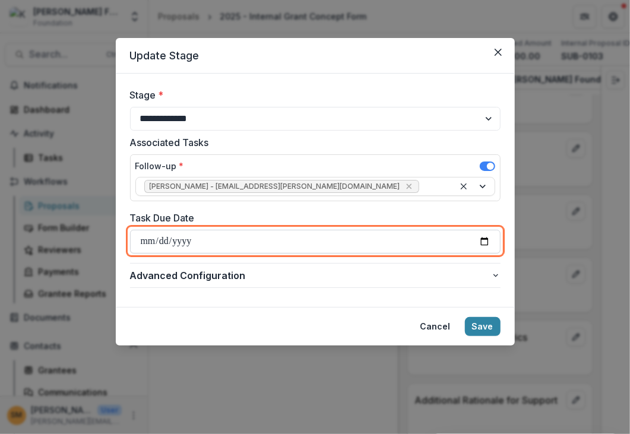
click at [145, 243] on input "Task Due Date" at bounding box center [315, 242] width 370 height 24
type input "**********"
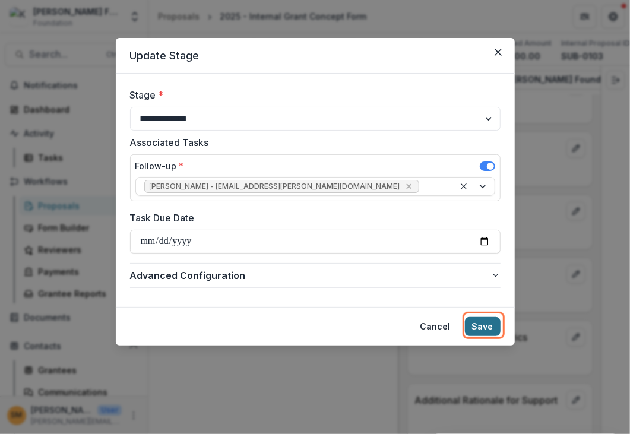
click at [484, 327] on button "Save" at bounding box center [483, 326] width 36 height 19
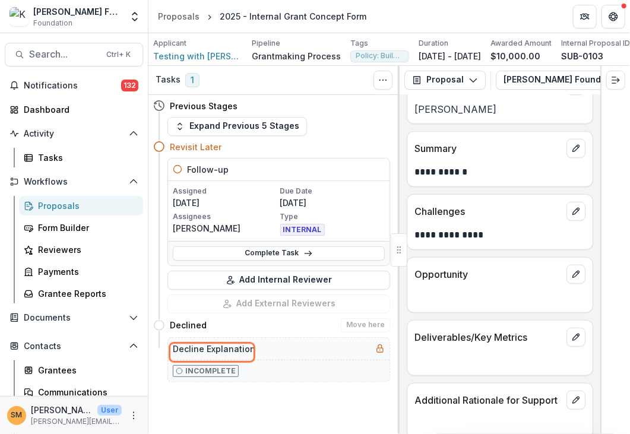
click at [209, 355] on h5 "Decline Explanation" at bounding box center [214, 348] width 82 height 12
click at [206, 373] on p "Incomplete" at bounding box center [210, 371] width 50 height 11
click at [287, 386] on div "Tasks 1 Show Cancelled Tasks Previous Stages Expand Previous 5 Stages Revisit L…" at bounding box center [273, 250] width 251 height 368
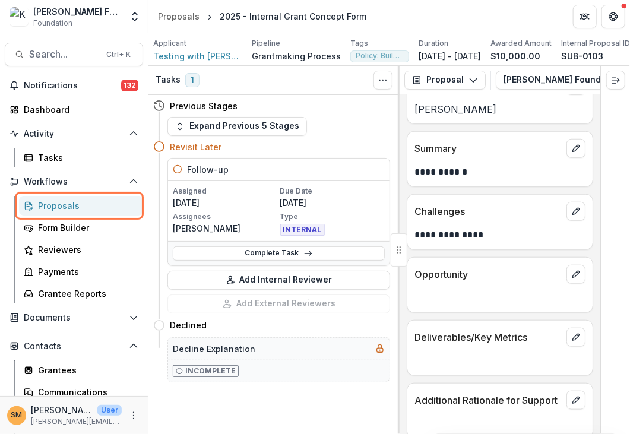
click at [50, 206] on div "Proposals" at bounding box center [86, 205] width 96 height 12
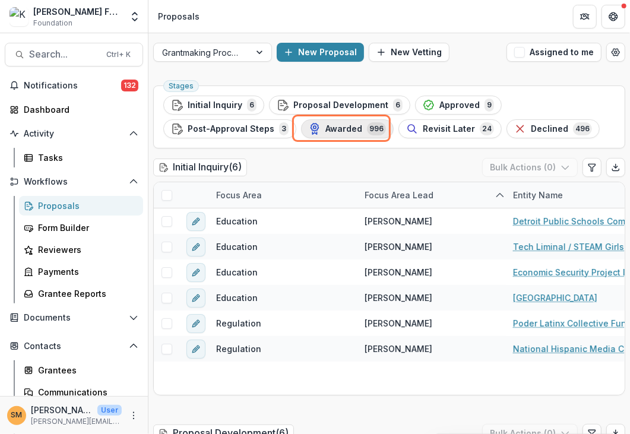
click at [345, 125] on span "Awarded" at bounding box center [343, 129] width 37 height 10
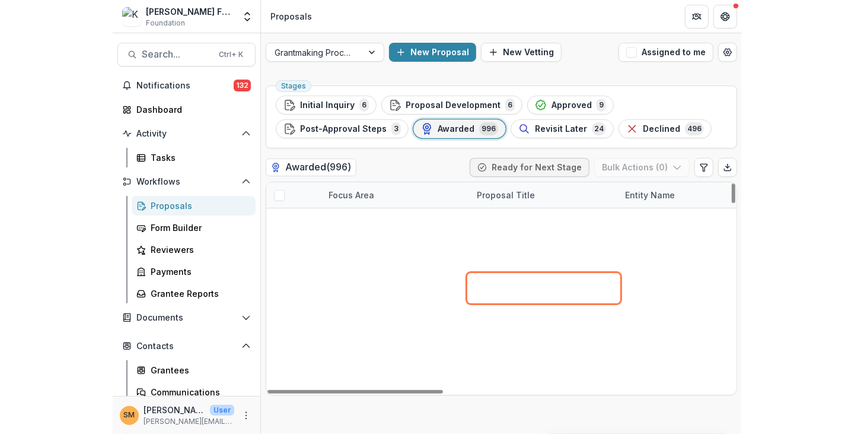
scroll to position [119, 0]
